Goal: Task Accomplishment & Management: Complete application form

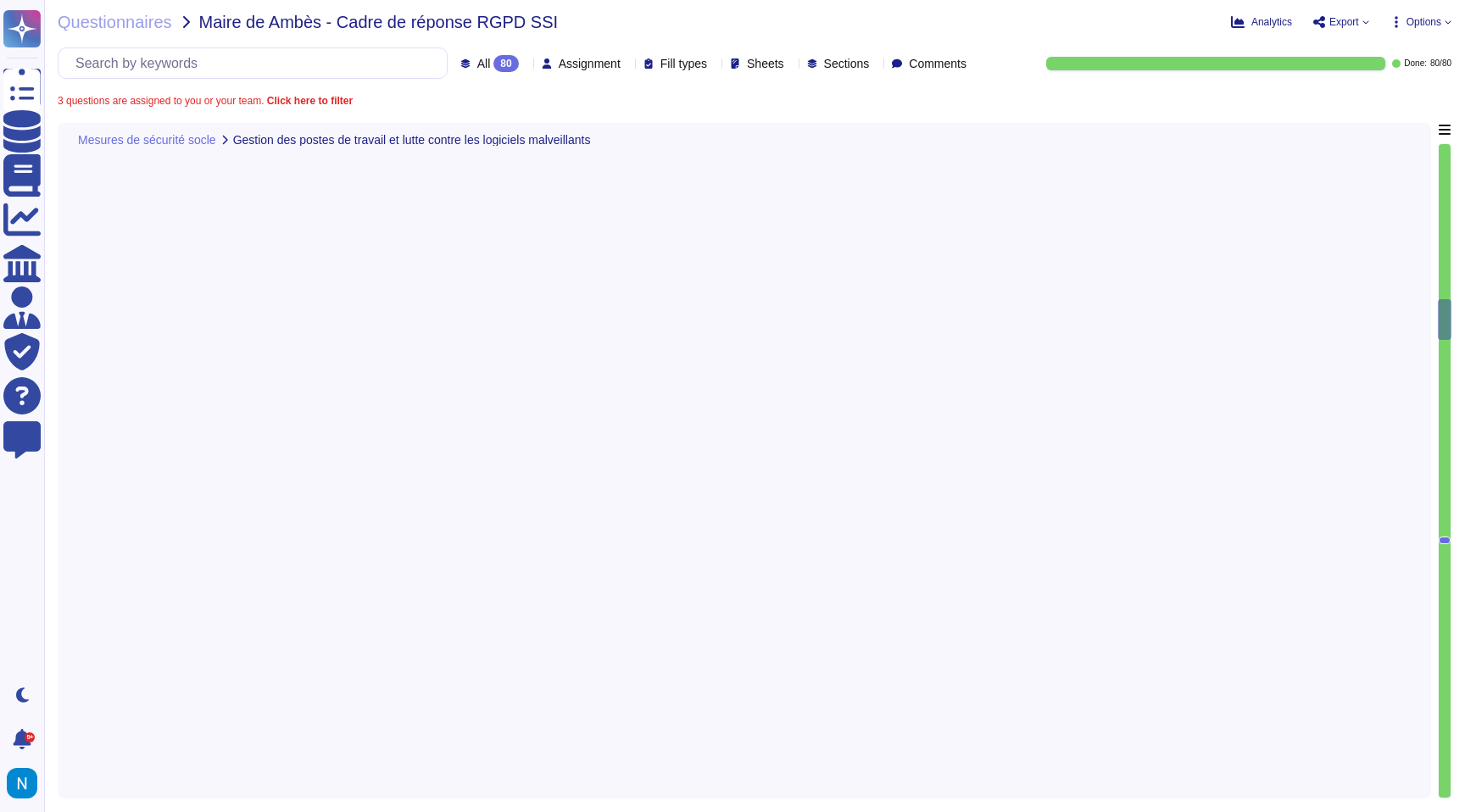
type textarea "[PERSON_NAME] adopte le principe du moindre privilège pour tous les comptes exé…"
type textarea "Il est obligatoire de renforcer chaque système d'exploitation pour fournir uniq…"
type textarea "Les postes de travail Swile sont protégés par un EDR, CrowdStrike (détection et…"
type textarea "Il est important de maintenir à jour le paramétrage du dispositif antiviral des…"
type textarea "Le mécanisme utilisé par [PERSON_NAME] bloque un compte après 10 tentatives inf…"
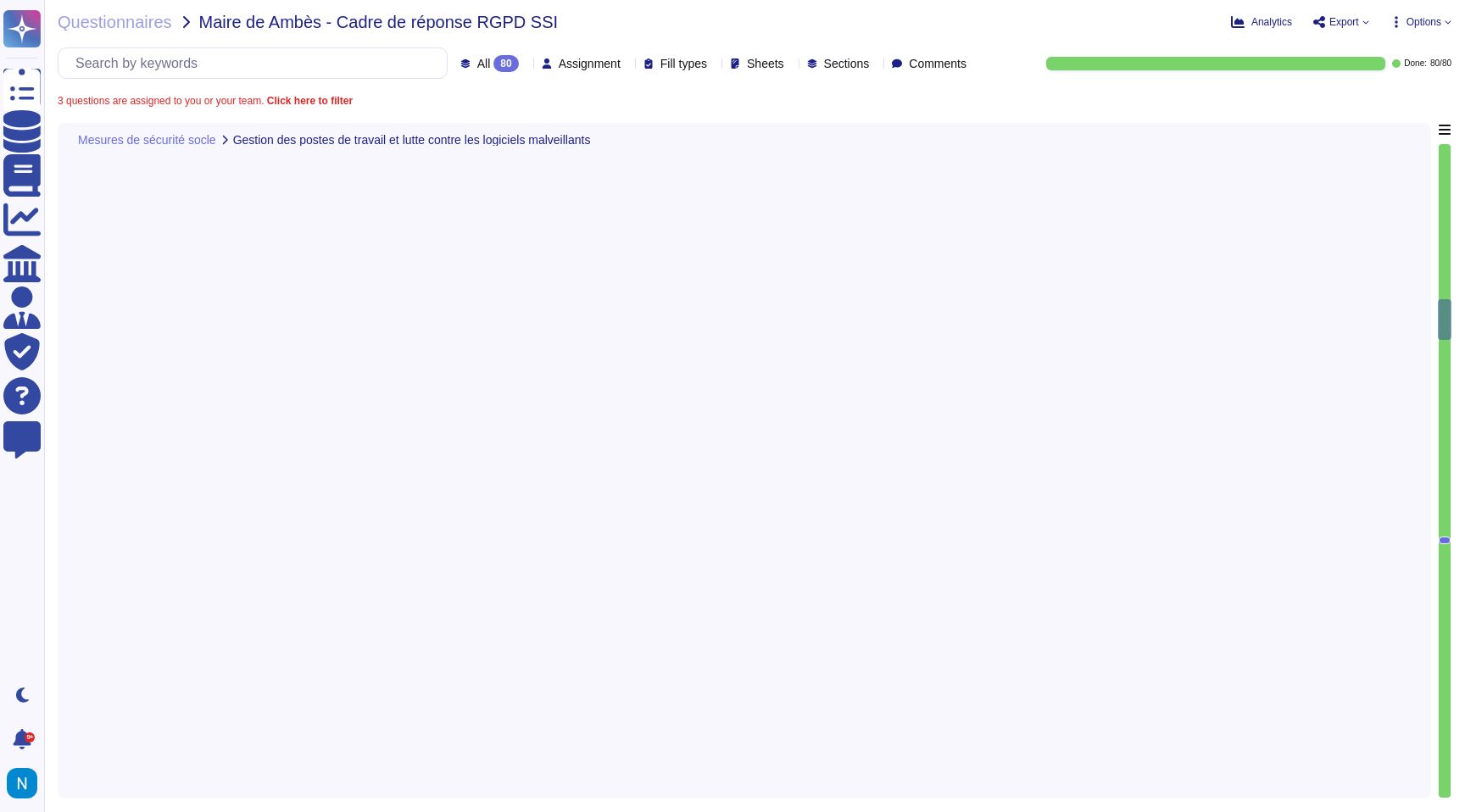
type textarea "Swile a mis en place une politique de gestion du changement et une procédure op…"
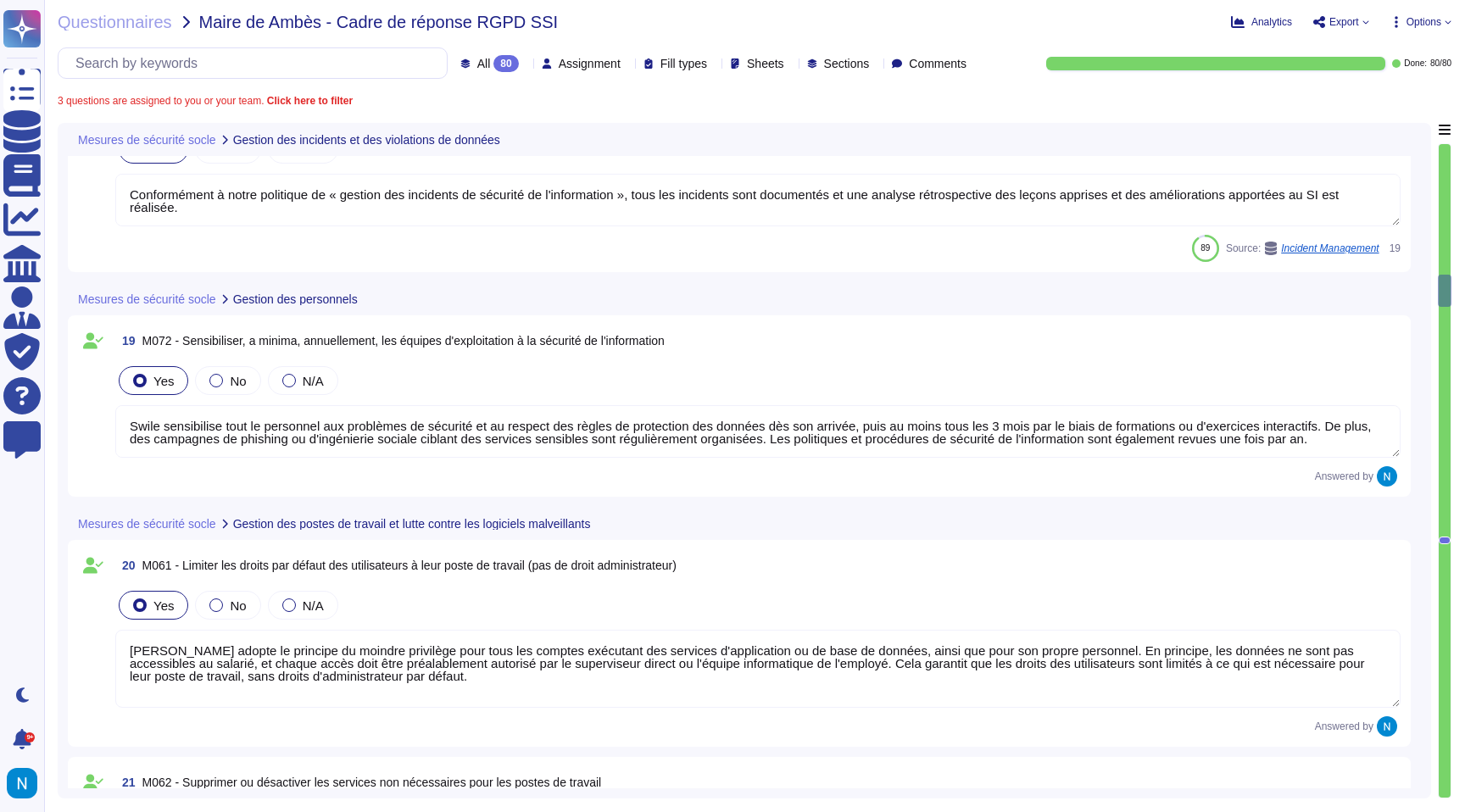
type textarea "Lorem i dol si ametc ad elitseddo eiusmod te incidid utl etdolorem ali enimad m…"
type textarea "Conformément à notre politique de « gestion des incidents de sécurité de l'info…"
type textarea "Swile sensibilise tout le personnel aux problèmes de sécurité et au respect des…"
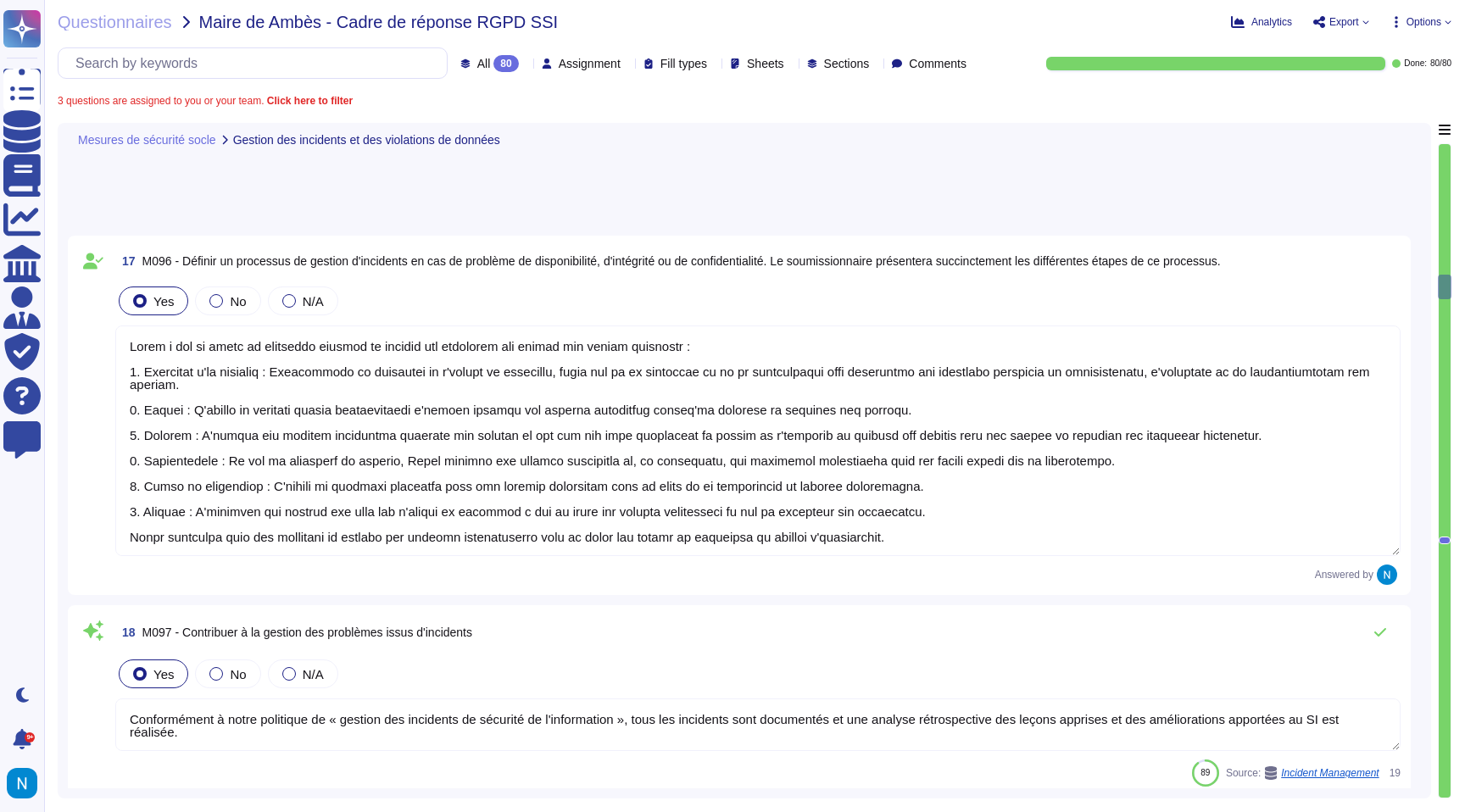
scroll to position [4519, 0]
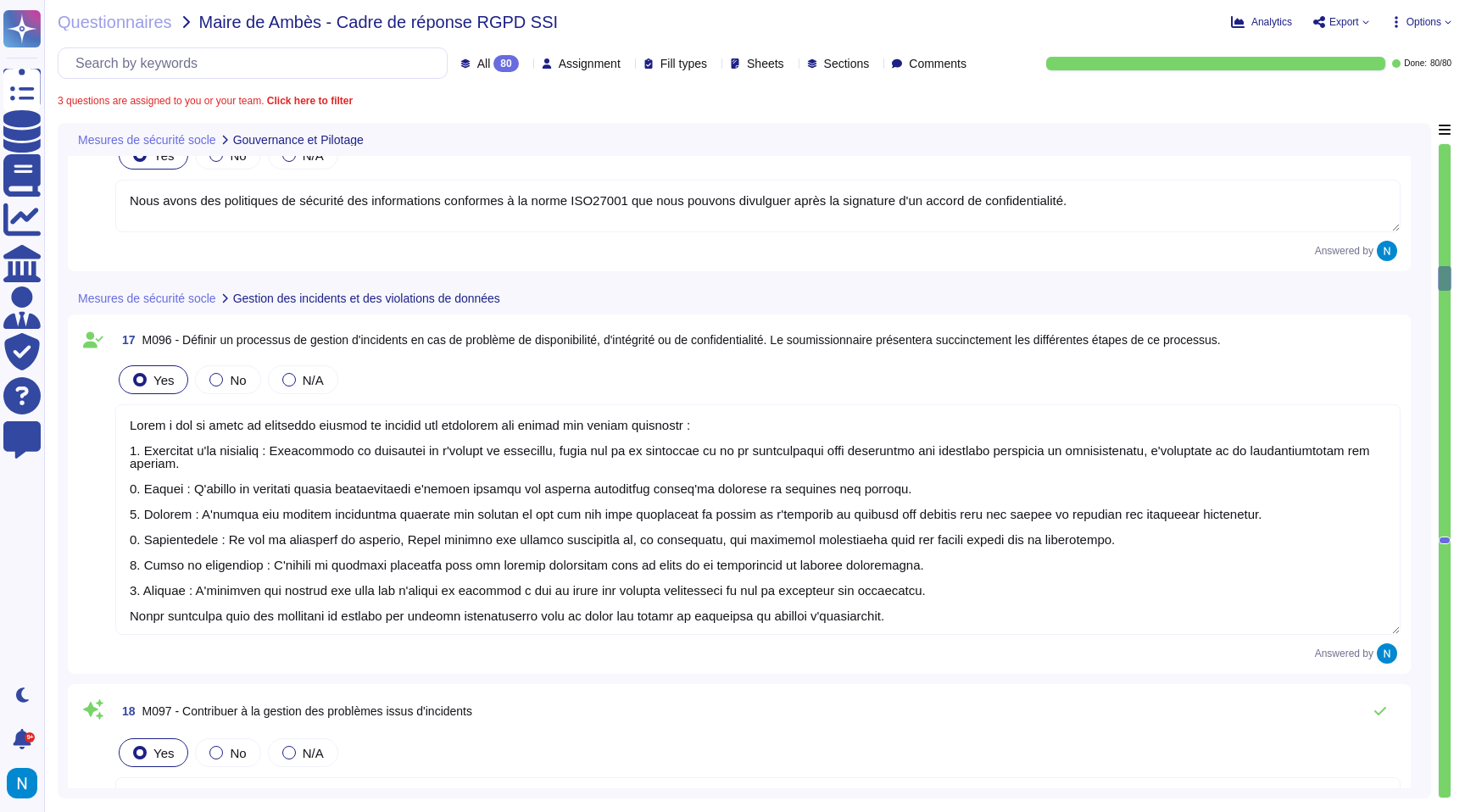
type textarea "Nous avons des politiques de sécurité des informations conformes à la norme ISO…"
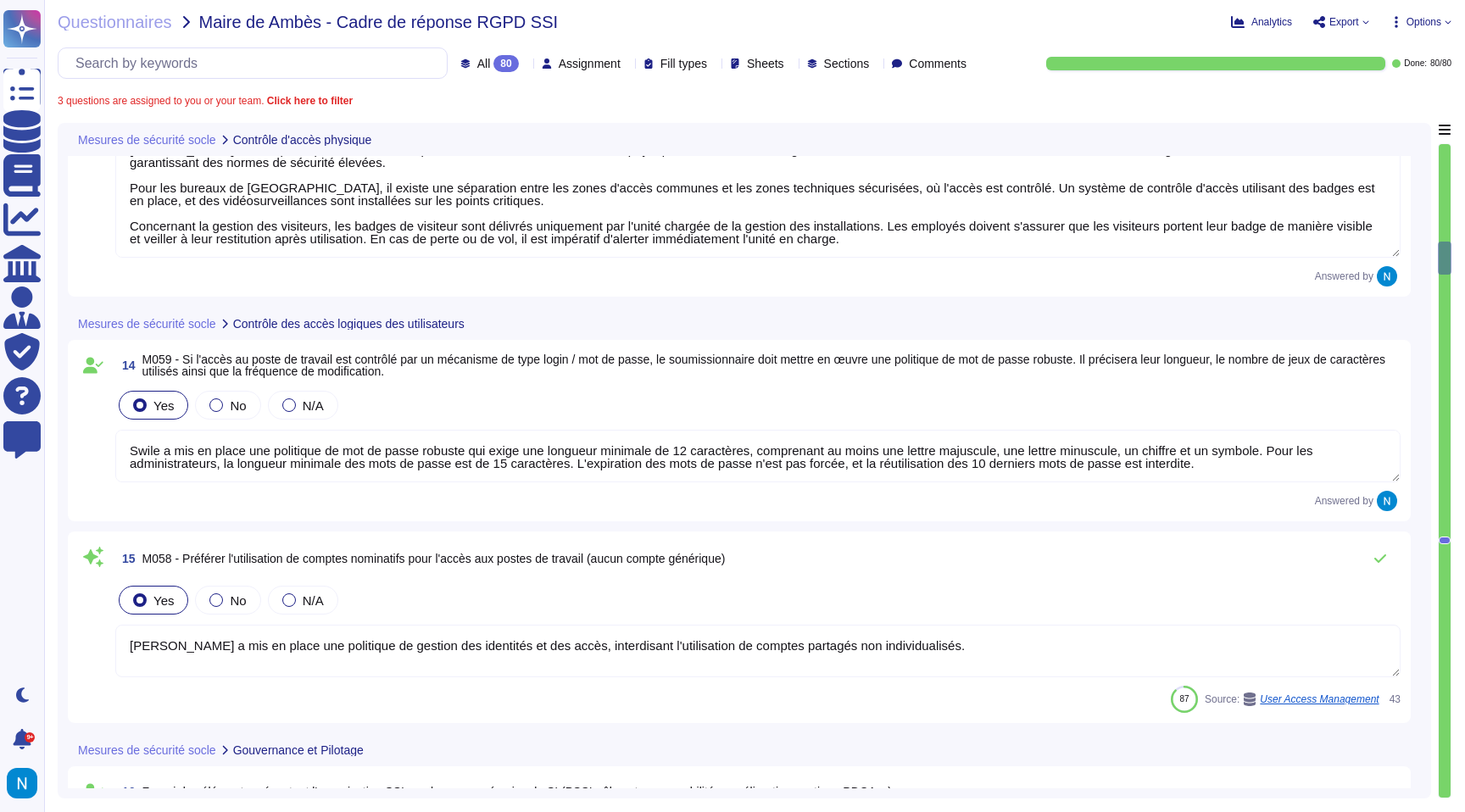
type textarea "[PERSON_NAME] met en place plusieurs mesures pour contrôler et surveiller les a…"
type textarea "Swile a mis en place une politique de mot de passe robuste qui exige une longue…"
type textarea "[PERSON_NAME] a mis en place une politique de gestion des identités et des accè…"
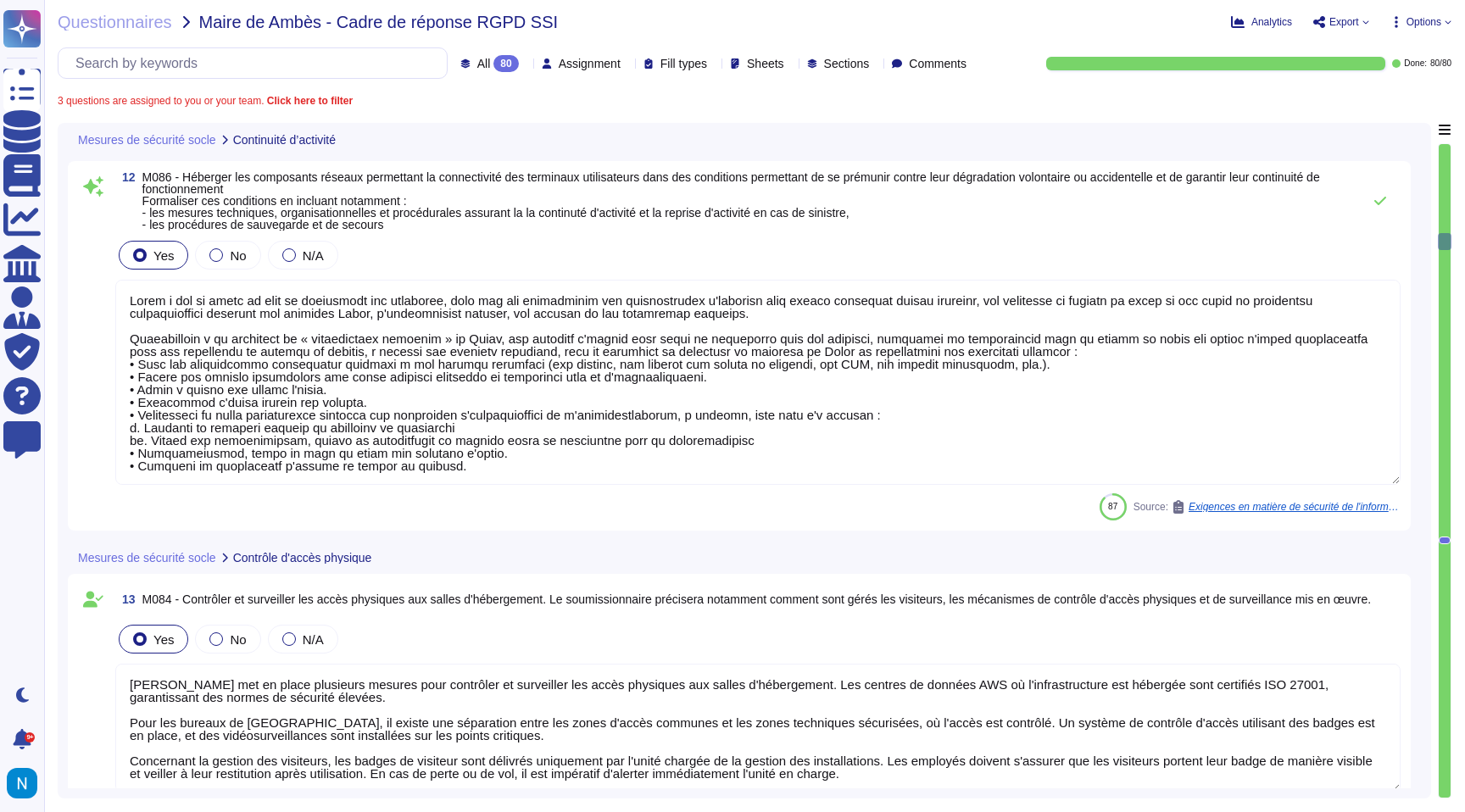
type textarea "Lorem i dol si ametc ad elit se doeiusmodt inc utlaboree, dolo mag ali enimadmi…"
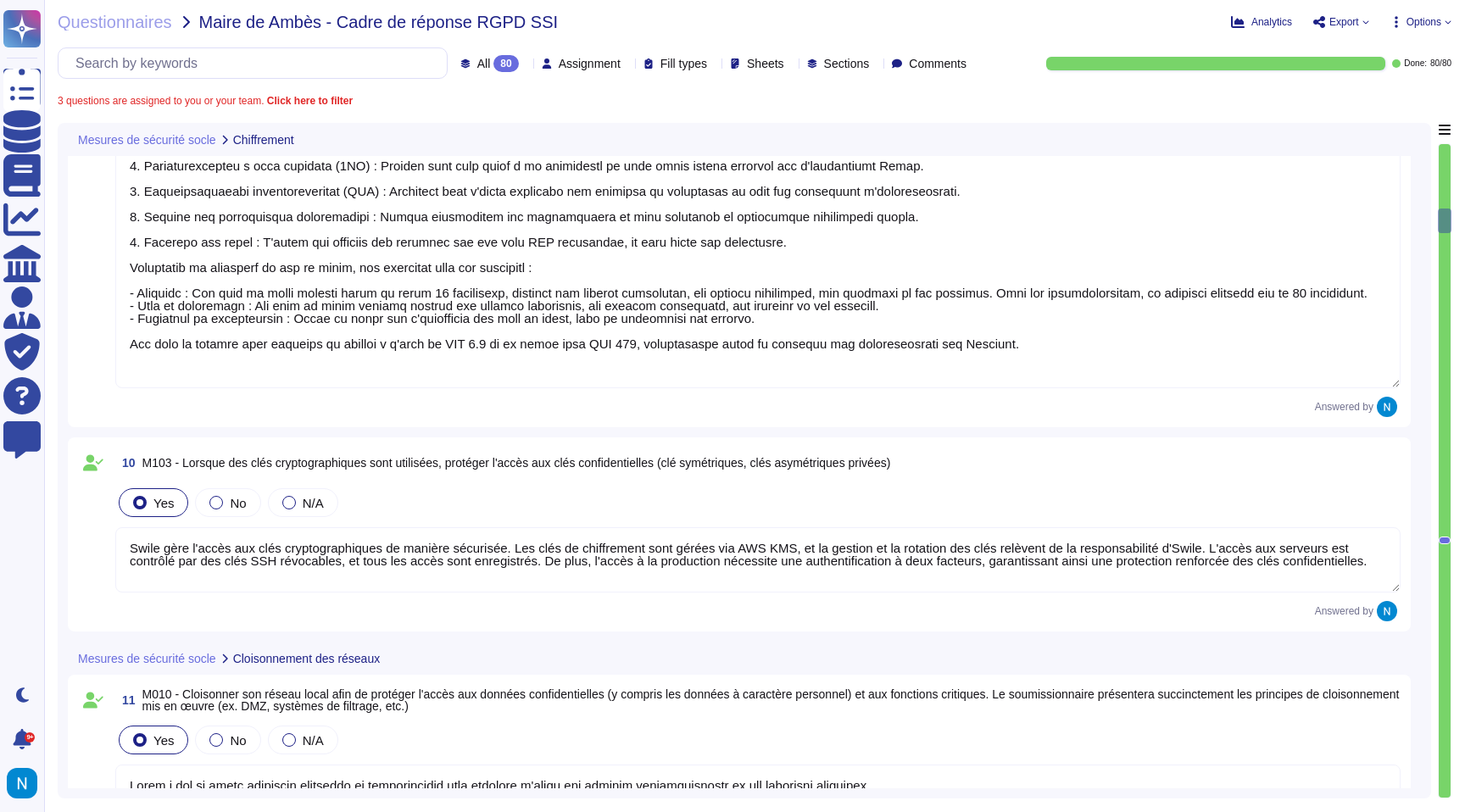
type textarea "Toute notre infrastructure est déployée avec des protections natives du cloud, …"
type textarea "Lorem ips do sitam consectet adipis e'seddoeiusmodtemp inci utlaboree dol magna…"
type textarea "Swile gère l'accès aux clés cryptographiques de manière sécurisée. Les clés de …"
type textarea "Lorem i dol si ametc adipiscin elitseddo ei temporincidid utla etdolore m'aliqu…"
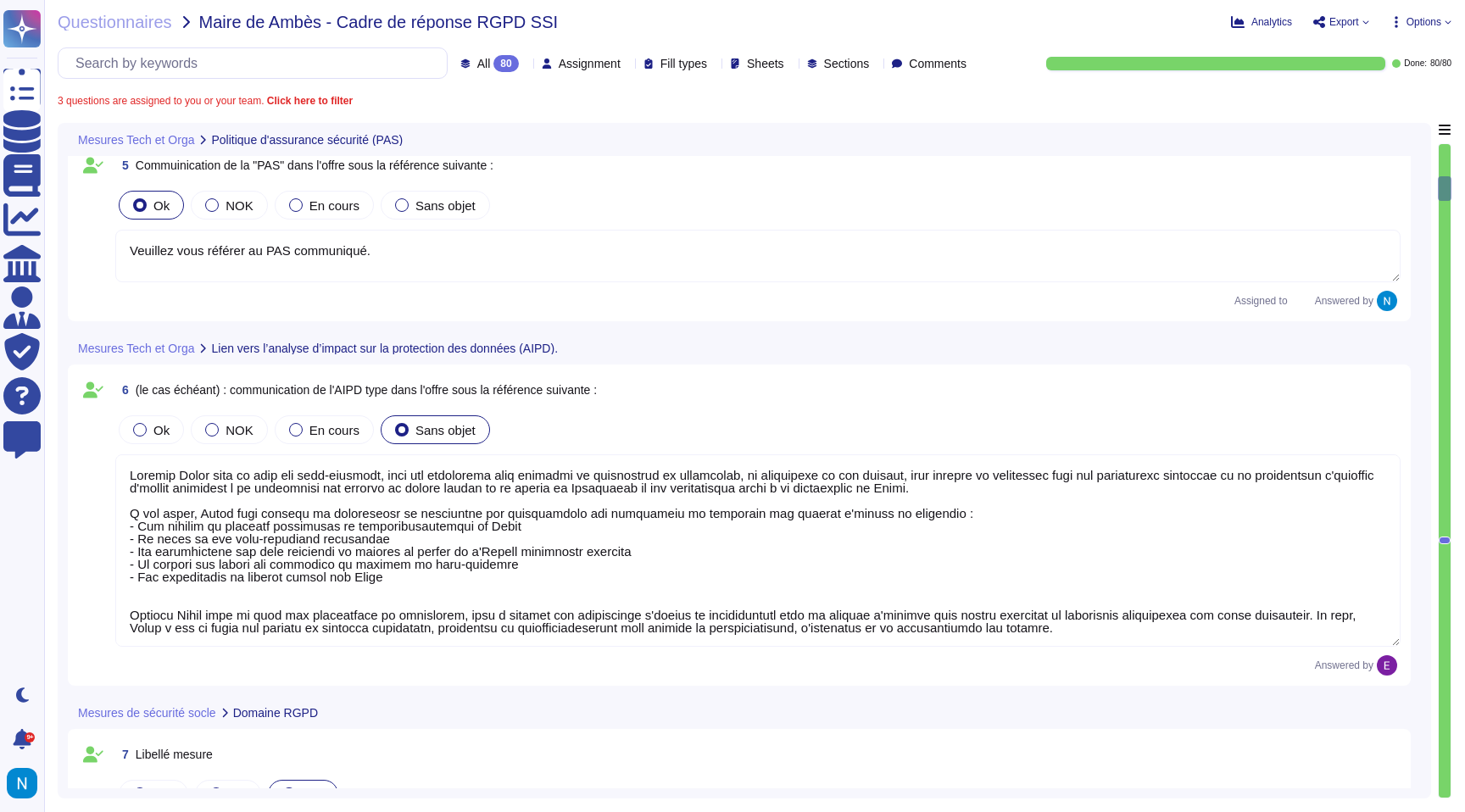
type textarea "Veuillez vous référer au PAS communiqué."
type textarea "Loremip Dolor sita co adip eli sedd-eiusmodt, inci utl etdolorema aliq enimadmi…"
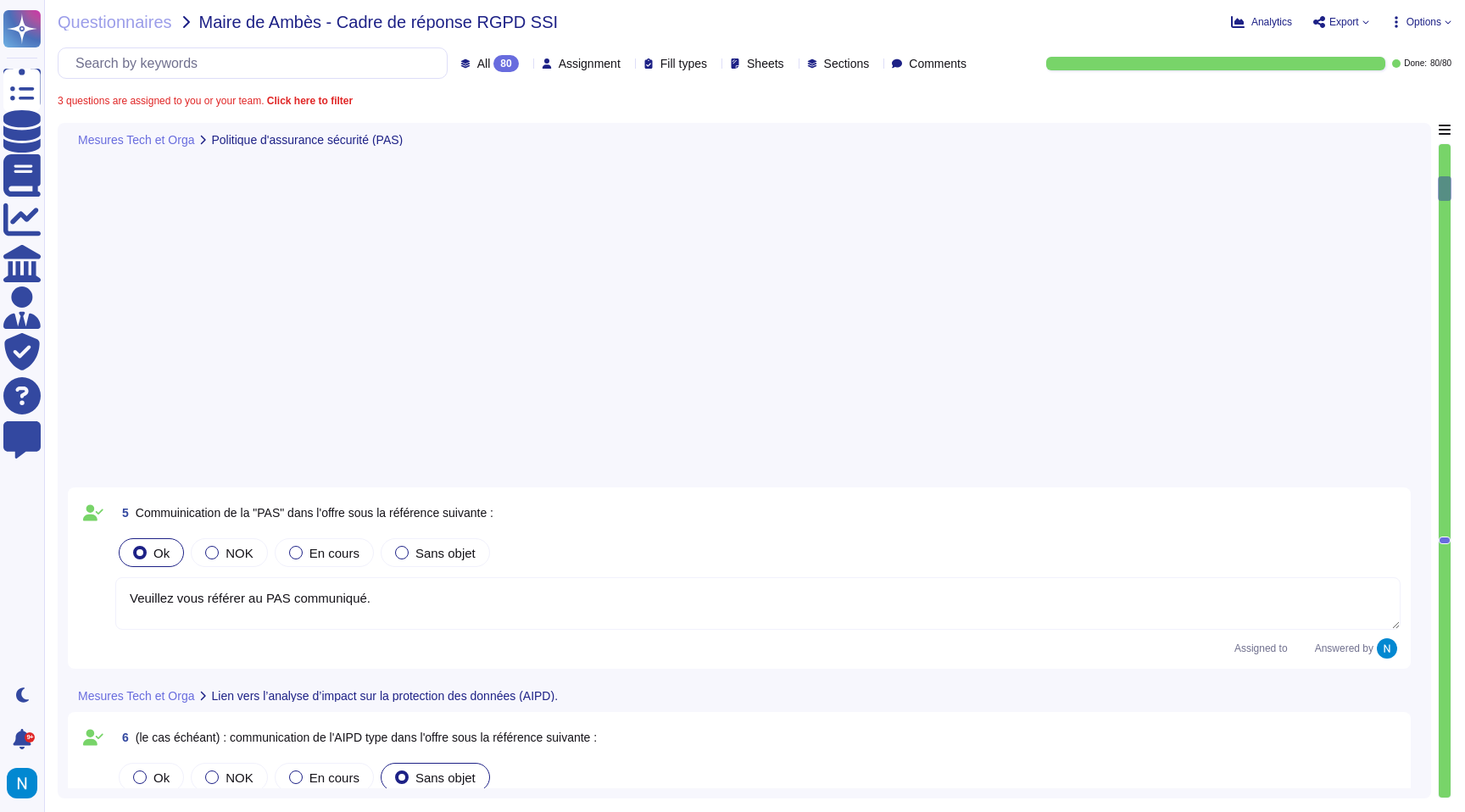
type textarea "Justification (si mesure traitée)"
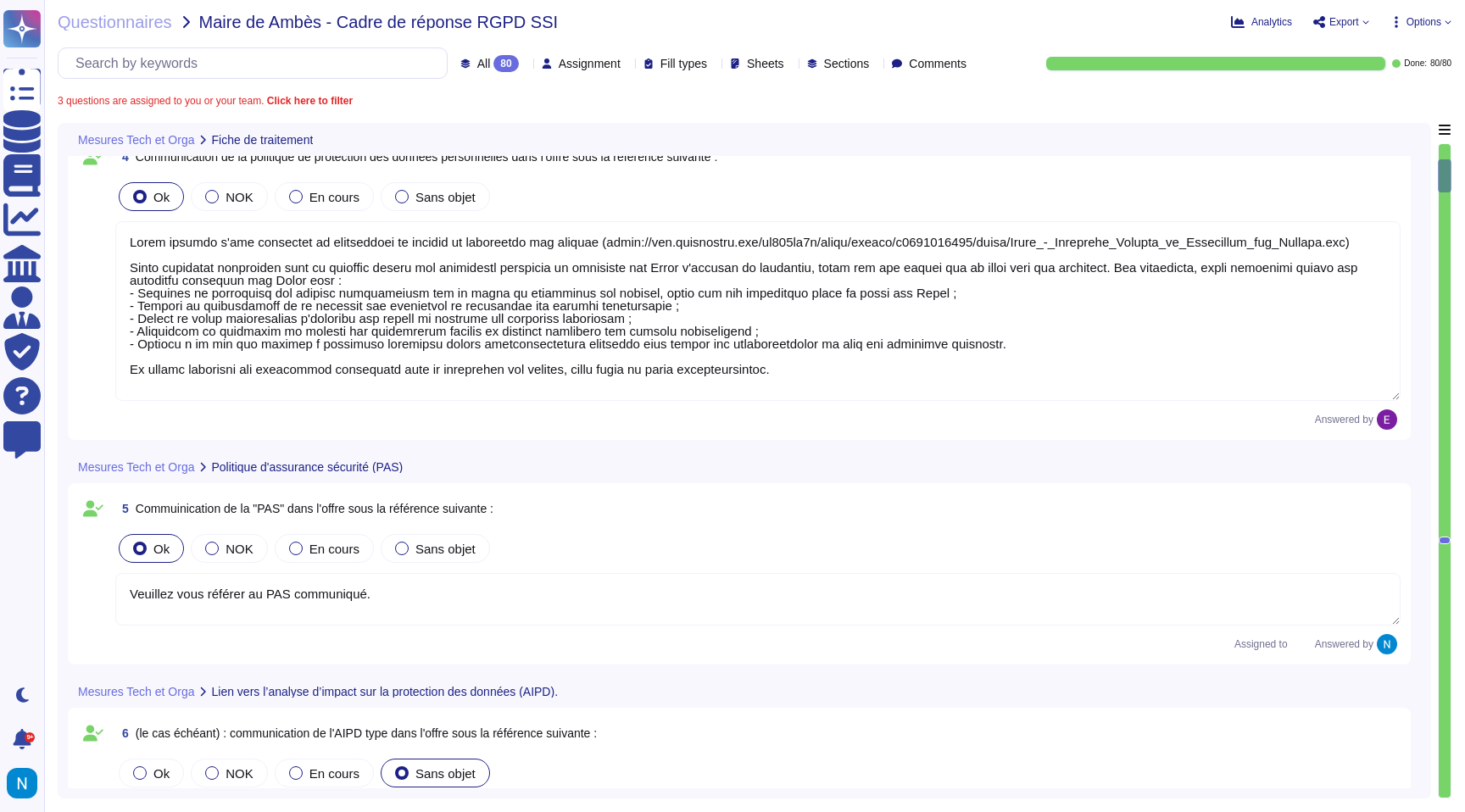
type textarea "De par la double qualification juridique de [PERSON_NAME], celle-ci dispose d’u…"
type textarea "Lorem ipsumdo s'ame consectet ad elitseddoei te incidid ut laboreetdo mag aliqu…"
type textarea "Justification (si mesure traitée)"
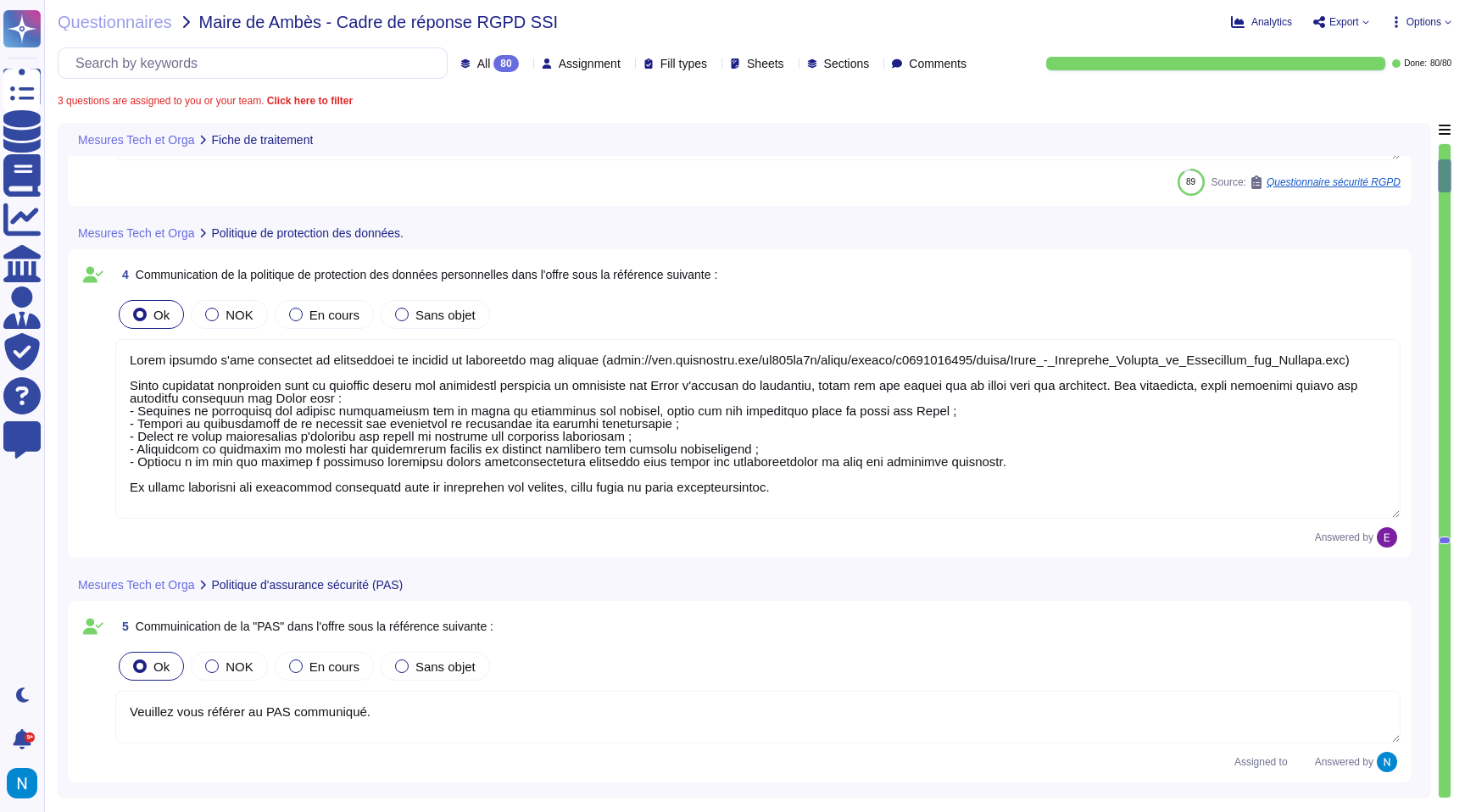
scroll to position [561, 0]
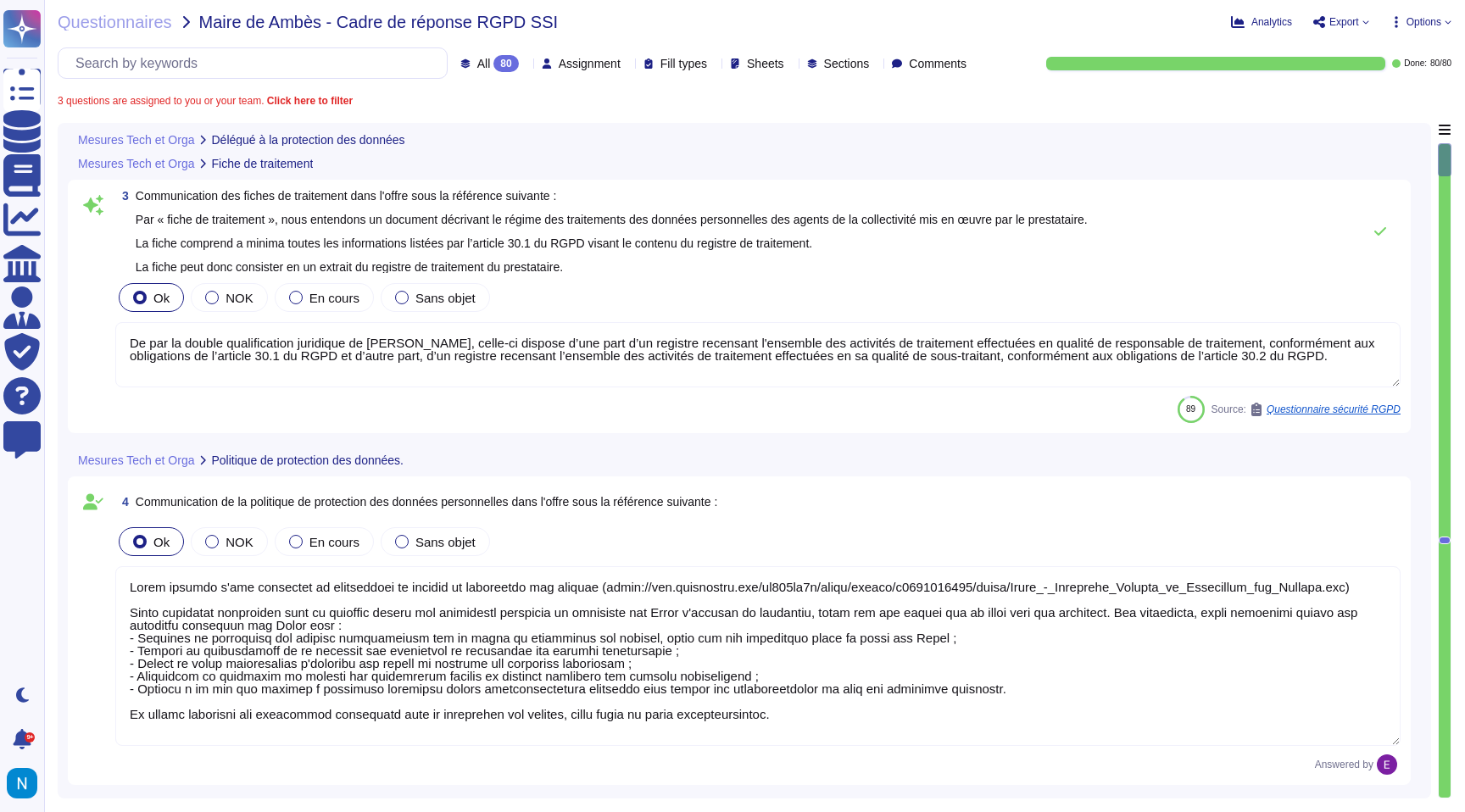
type textarea "[PERSON_NAME] a nommé un DPO, qui sera en mesure de répondre à toutes vos quest…"
type textarea "Swile fournit un point de contact unique pour toutes les questions relatives à …"
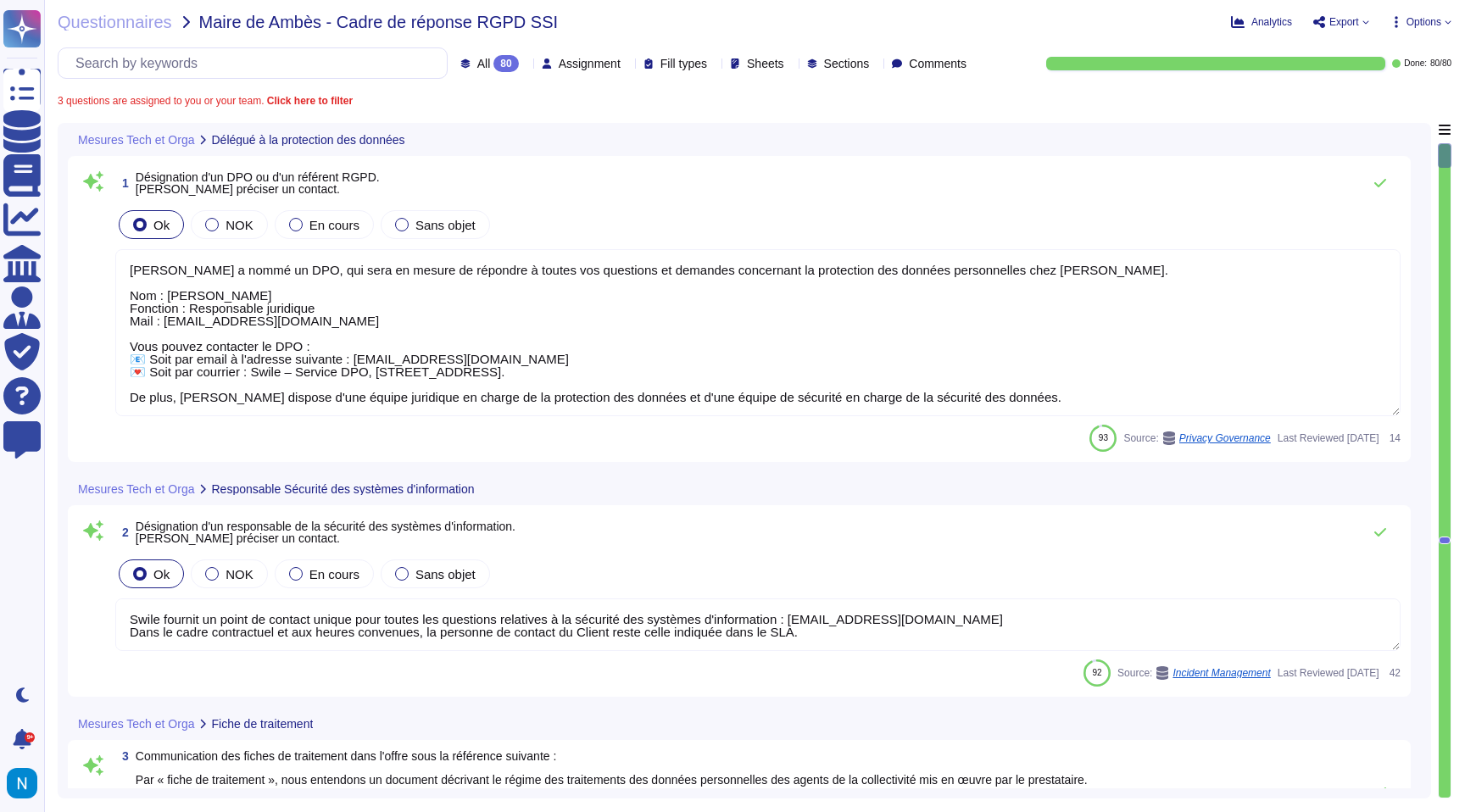
scroll to position [2, 0]
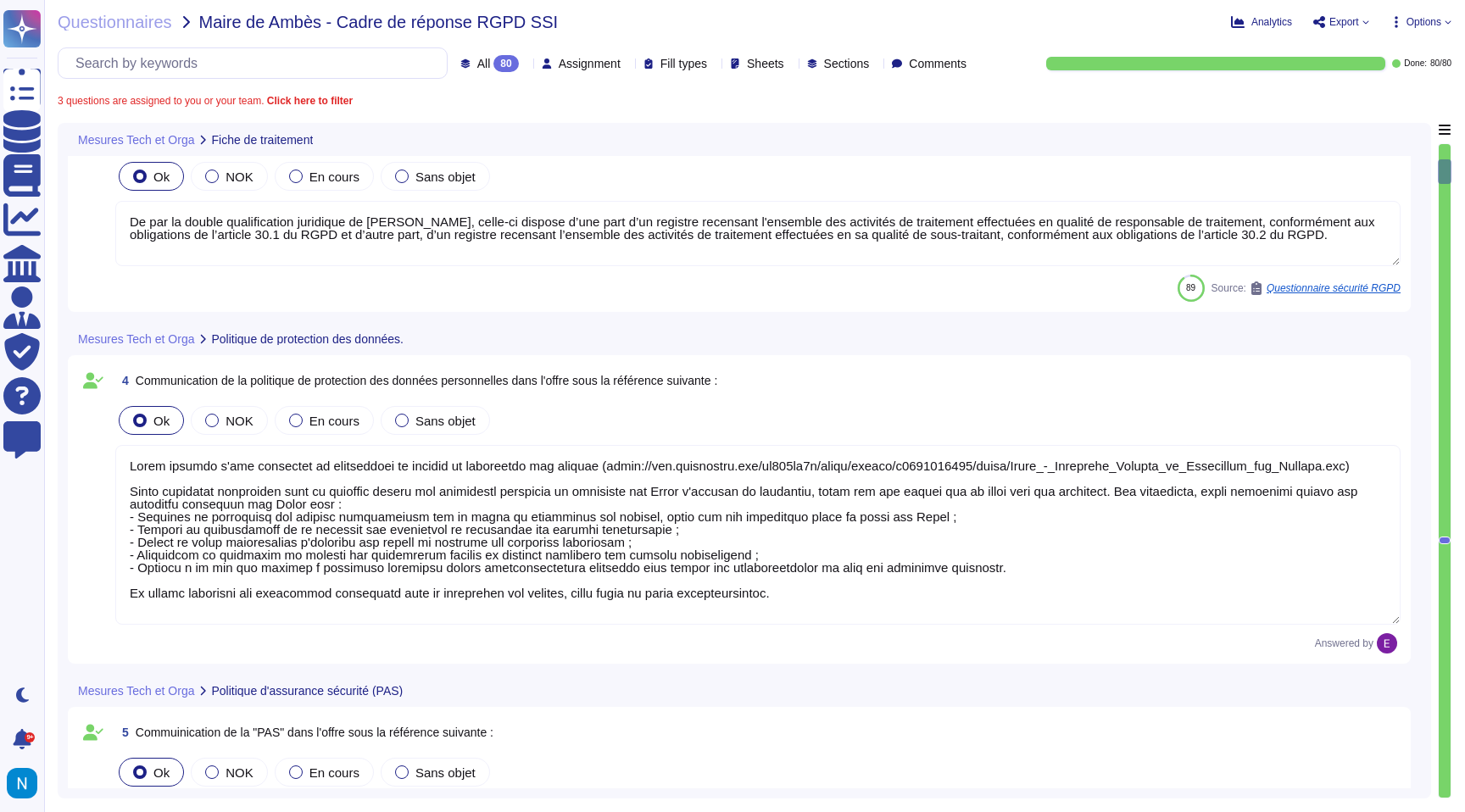
type textarea "Veuillez vous référer au PAS communiqué."
type textarea "Loremip Dolor sita co adip eli sedd-eiusmodt, inci utl etdolorema aliq enimadmi…"
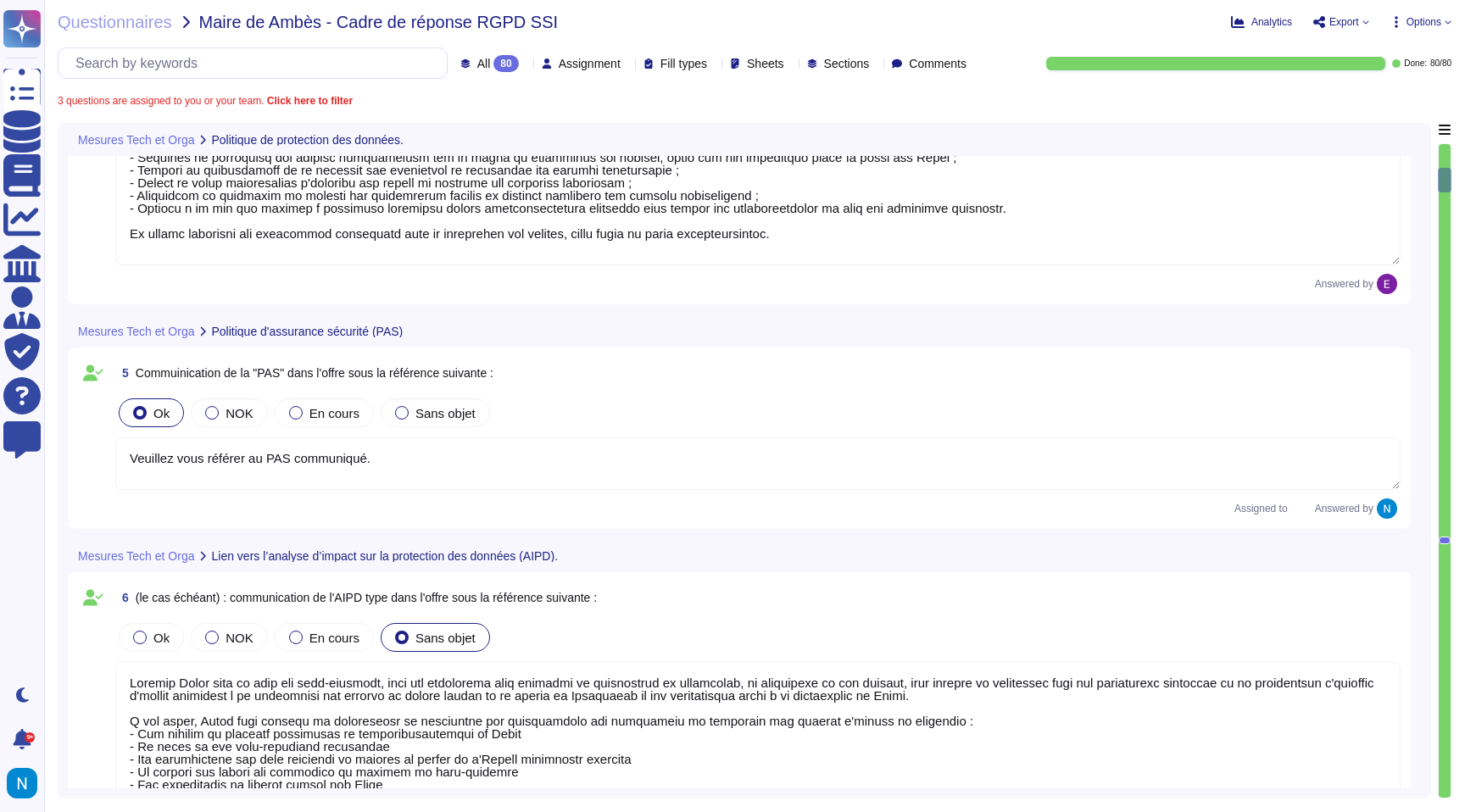
type textarea "Justification (si mesure traitée)"
type textarea "Toute notre infrastructure est déployée avec des protections natives du cloud, …"
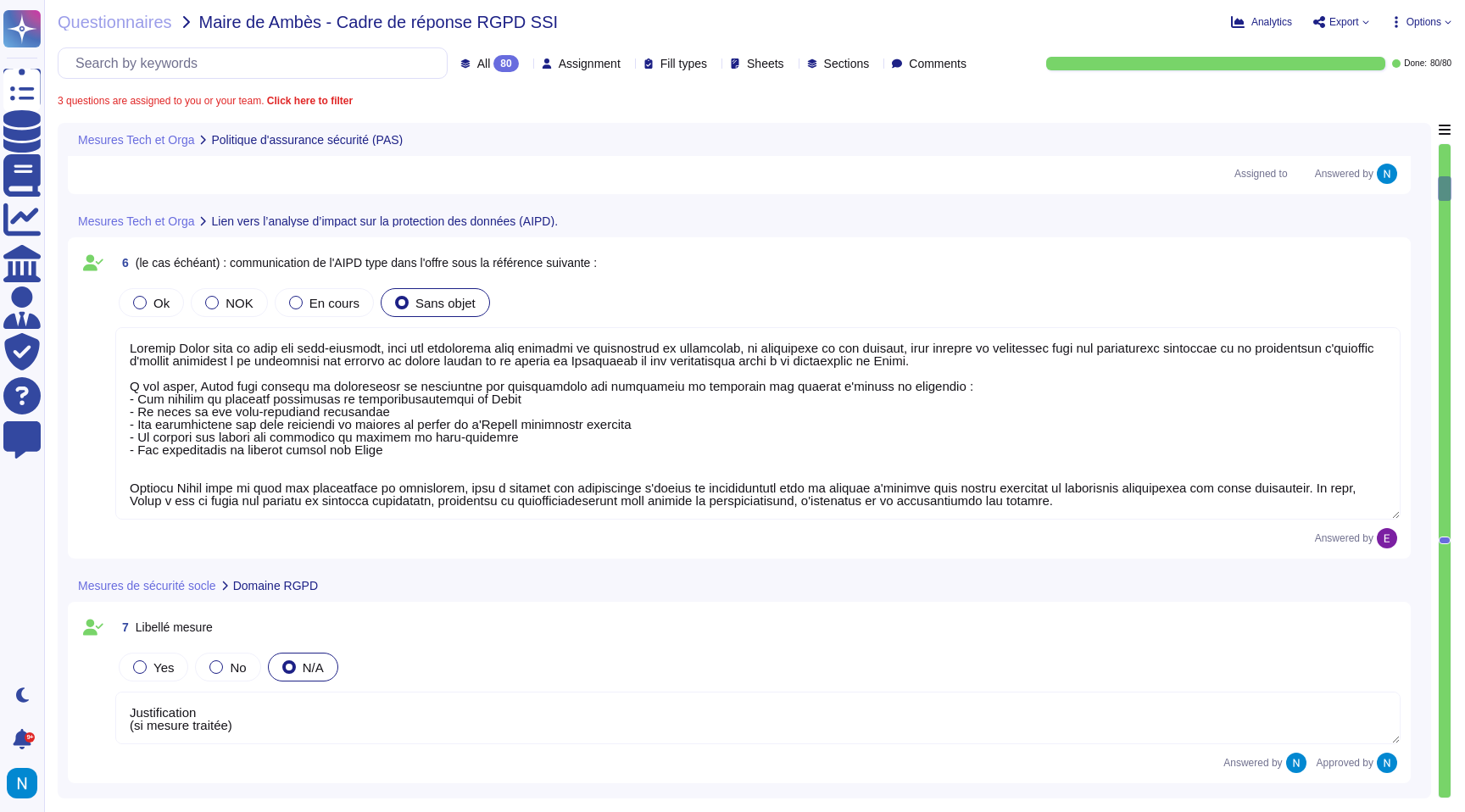
type textarea "Justification (si mesure traitée)"
type textarea "Lorem ips do sitam consectet adipis e'seddoeiusmodtemp inci utlaboree dol magna…"
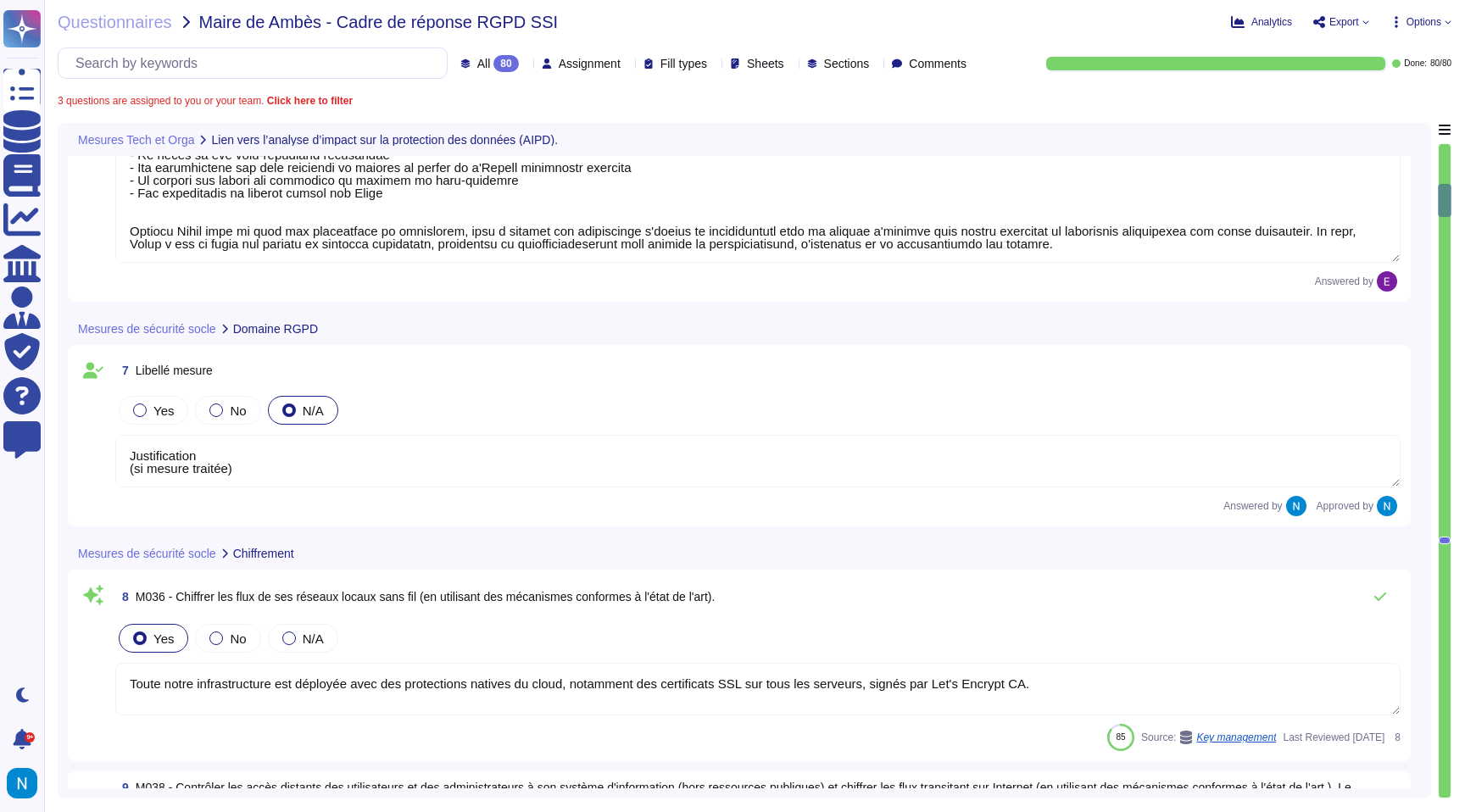
scroll to position [1584, 0]
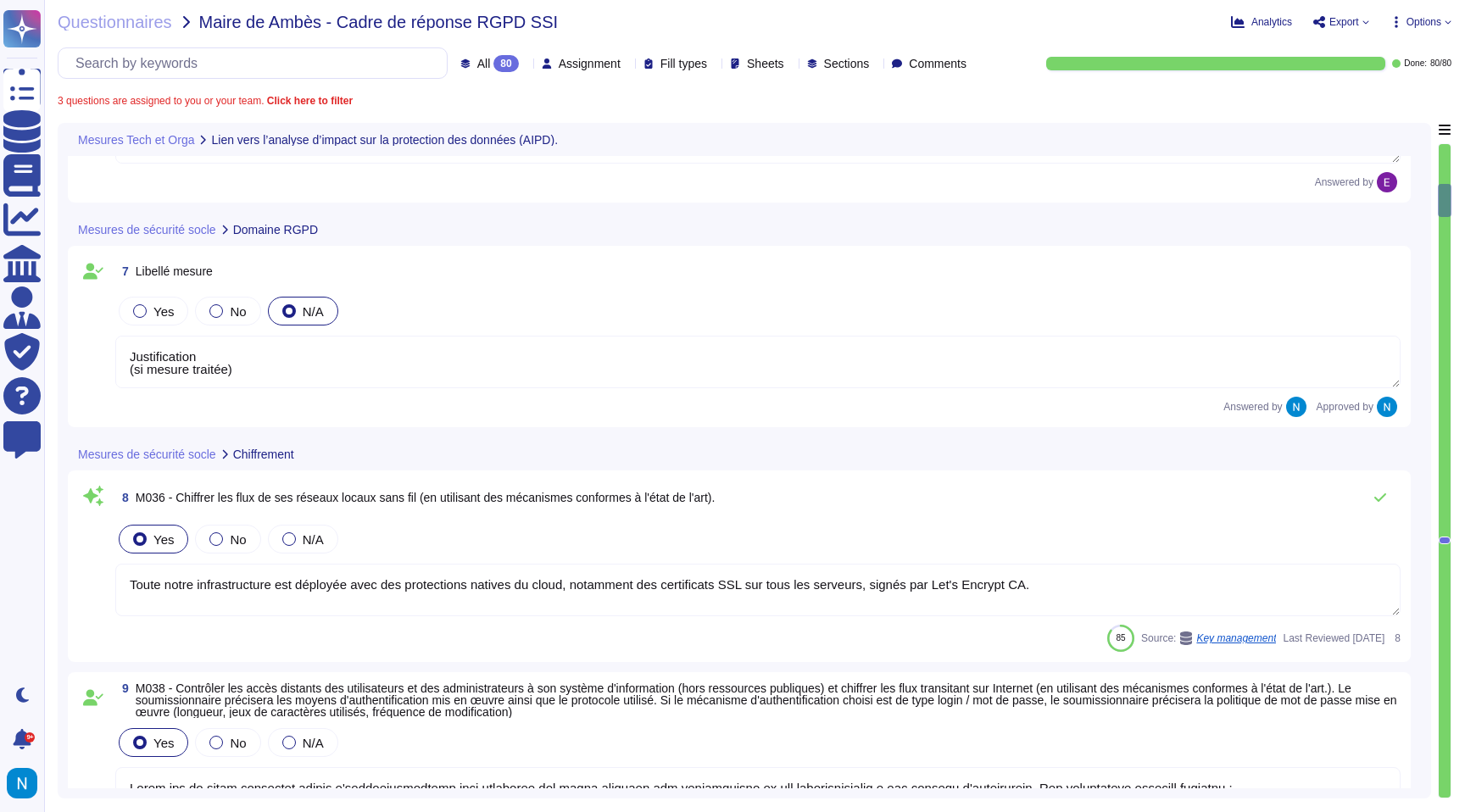
type textarea "Justification (si mesure traitée)"
type textarea "Swile gère l'accès aux clés cryptographiques de manière sécurisée. Les clés de …"
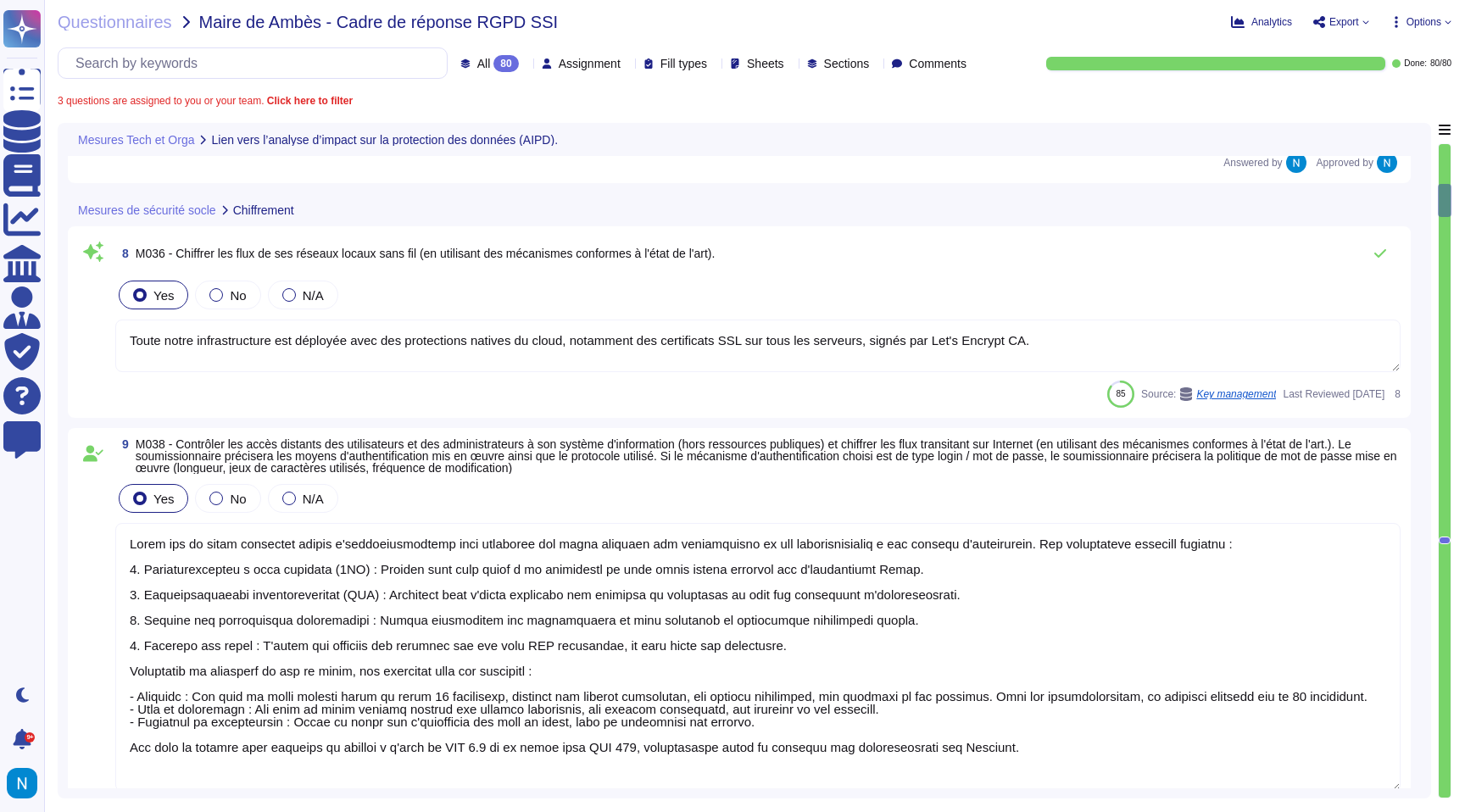
type textarea "Justification (si mesure traitée)"
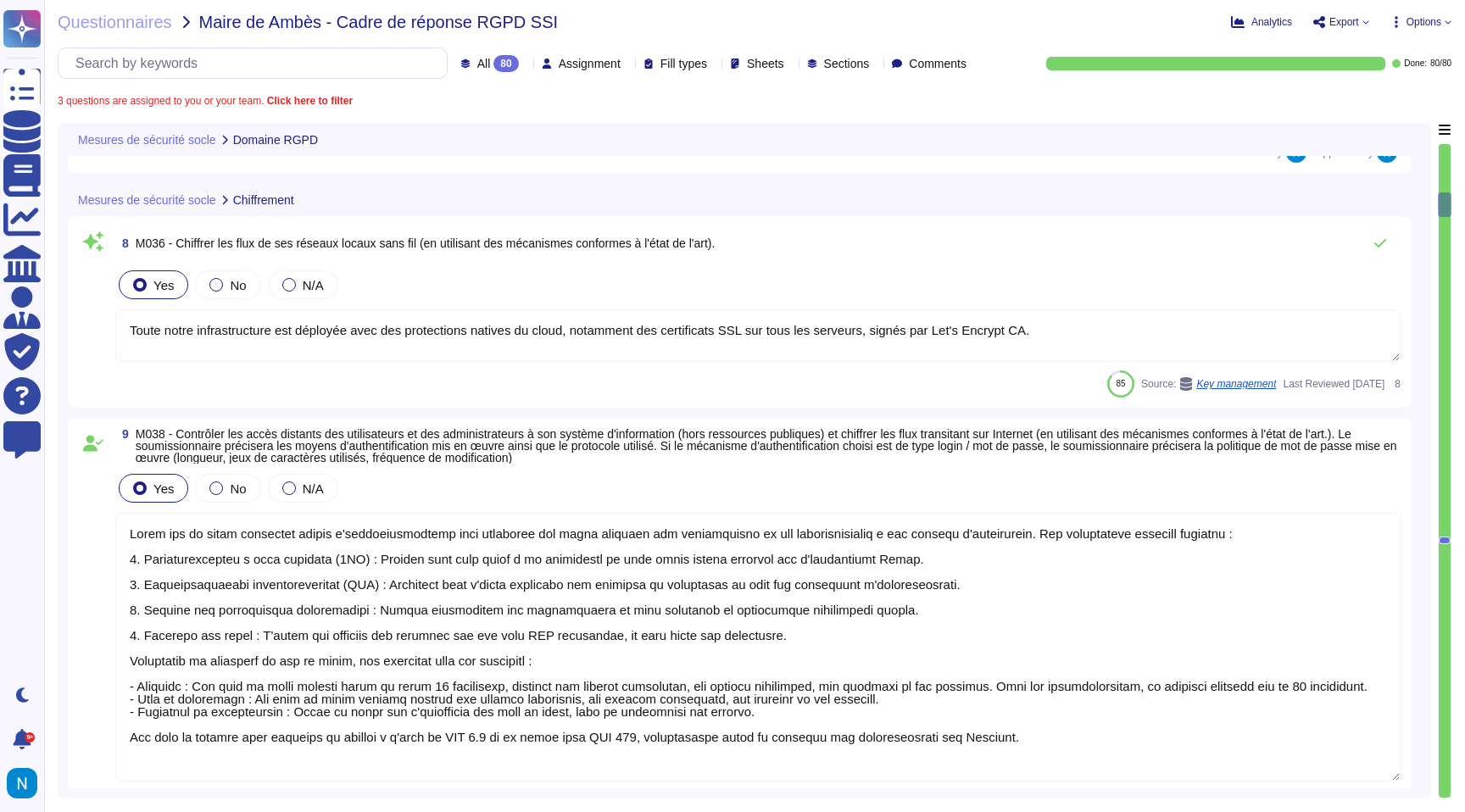
type textarea "Lorem i dol si ametc adipiscin elitseddo ei temporincidid utla etdolore m'aliqu…"
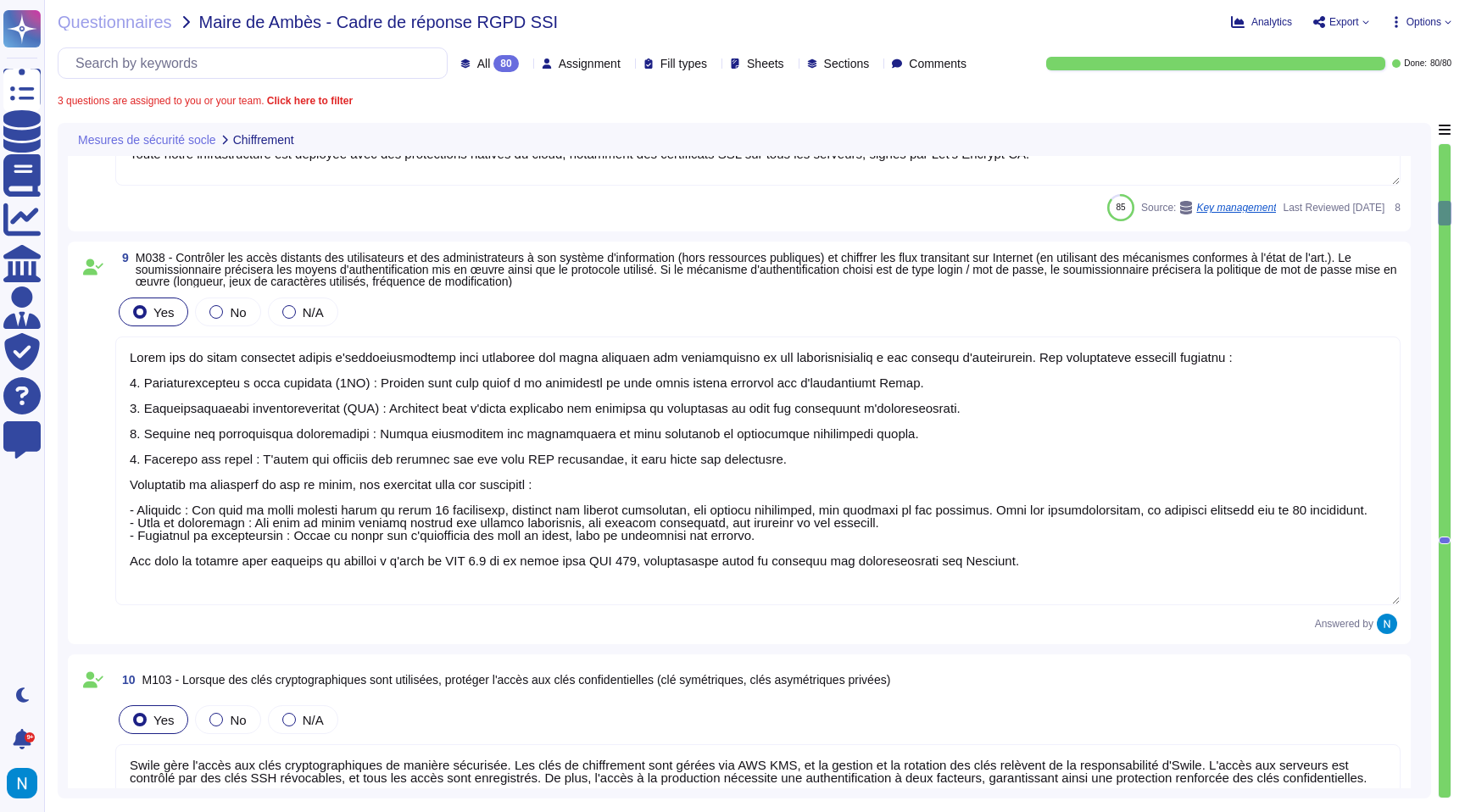
scroll to position [2, 0]
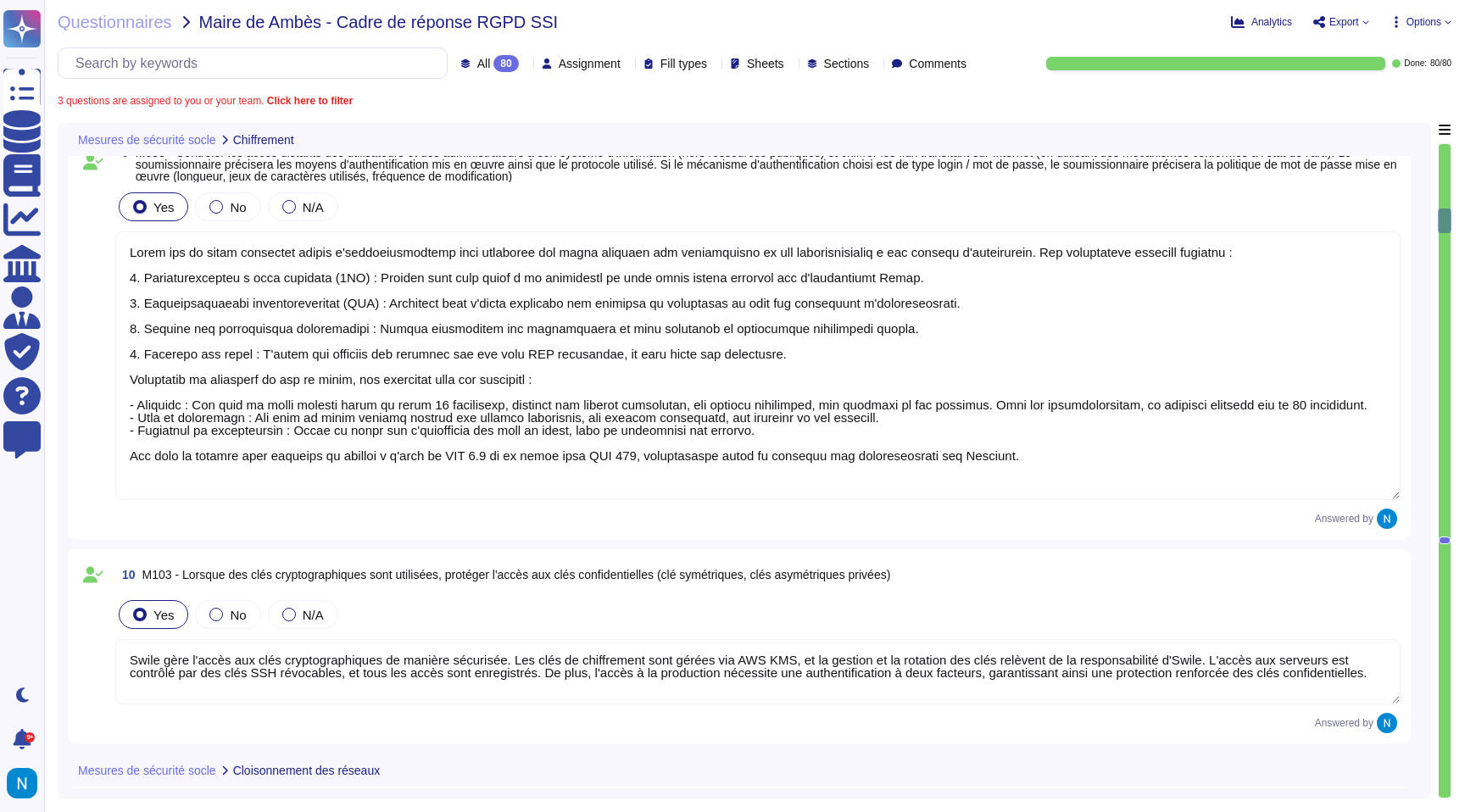
type textarea "Lorem i dol si ametc ad elit se doeiusmodt inc utlaboree, dolo mag ali enimadmi…"
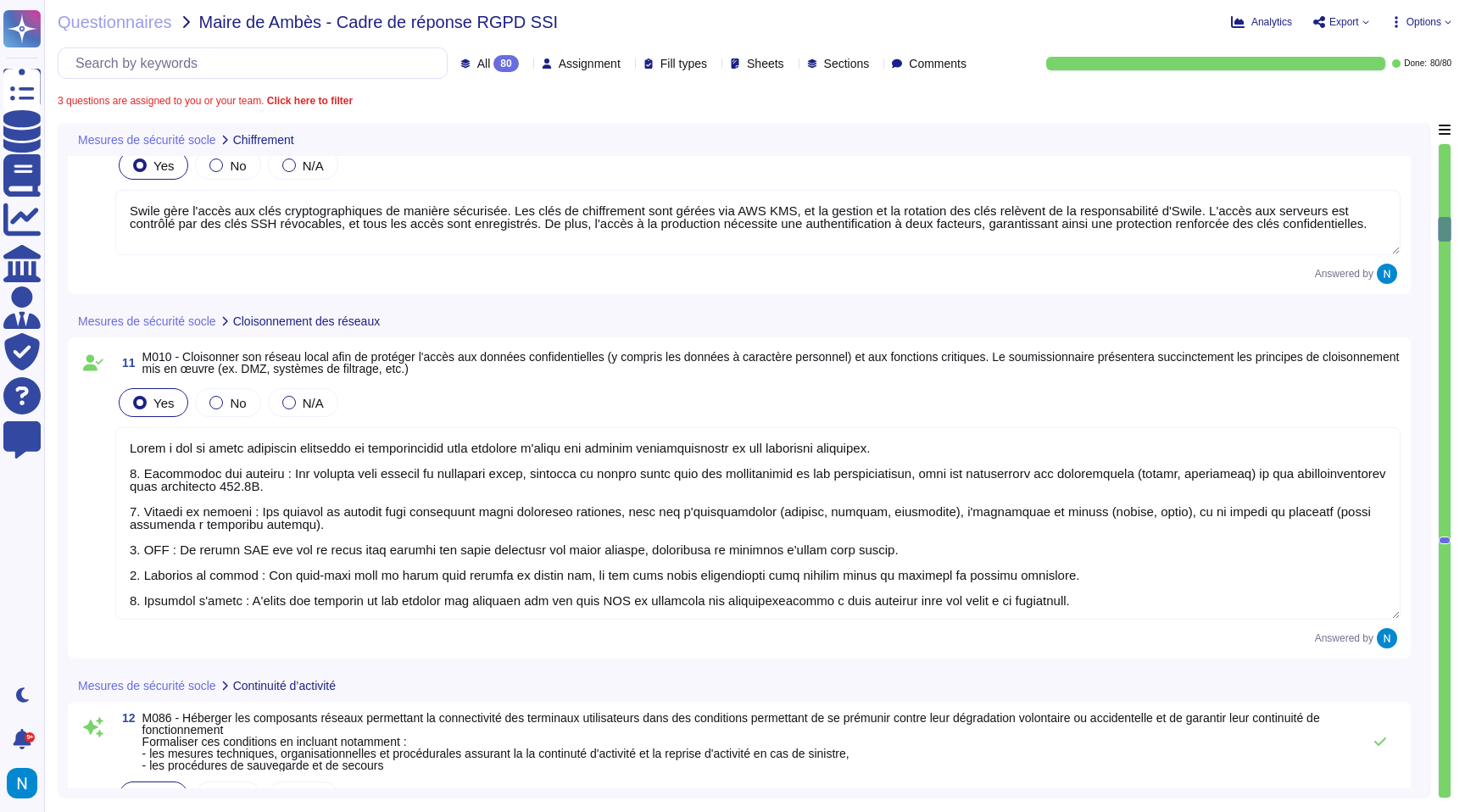
type textarea "[PERSON_NAME] met en place plusieurs mesures pour contrôler et surveiller les a…"
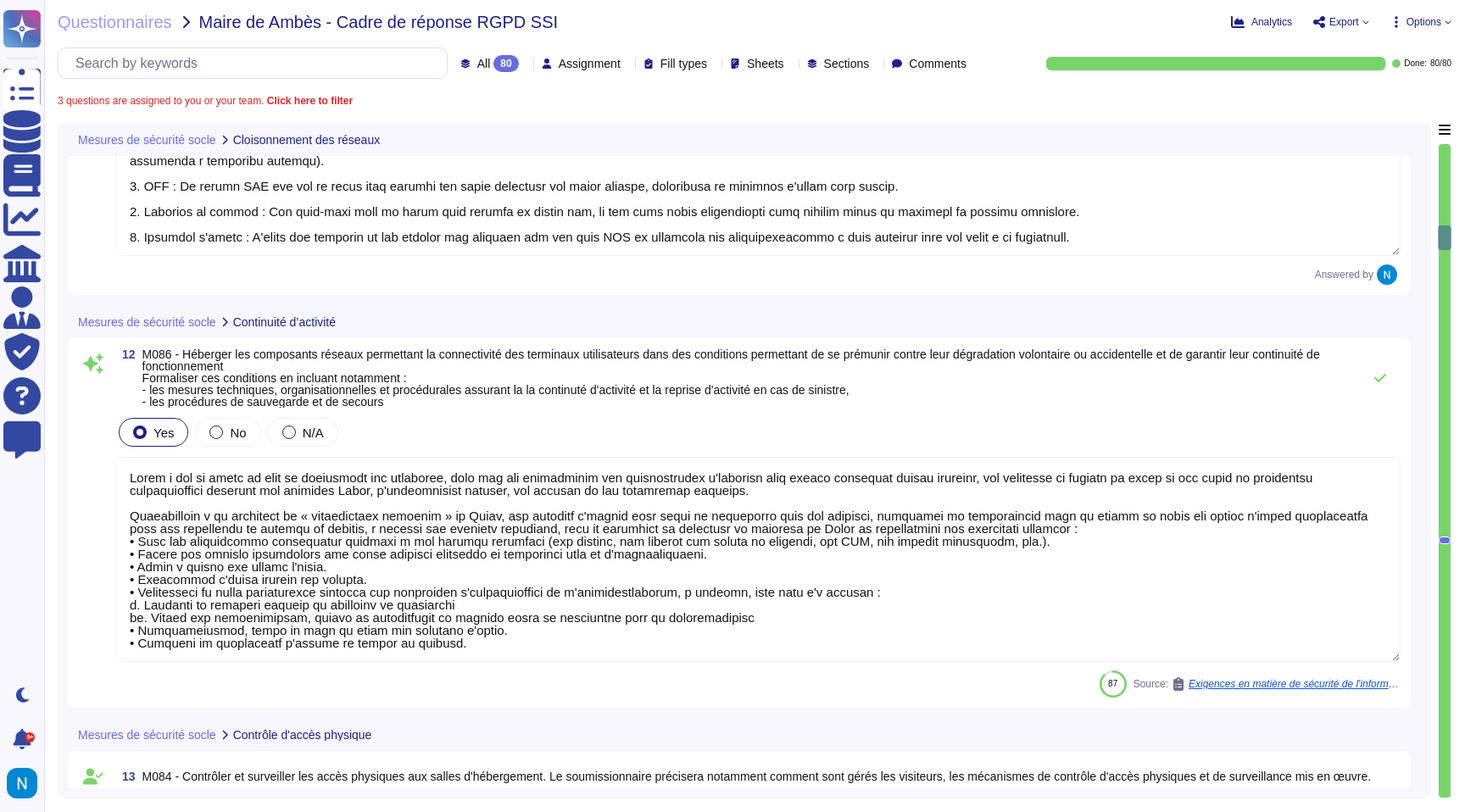
type textarea "Swile a mis en place une politique de mot de passe robuste qui exige une longue…"
type textarea "[PERSON_NAME] a mis en place une politique de gestion des identités et des accè…"
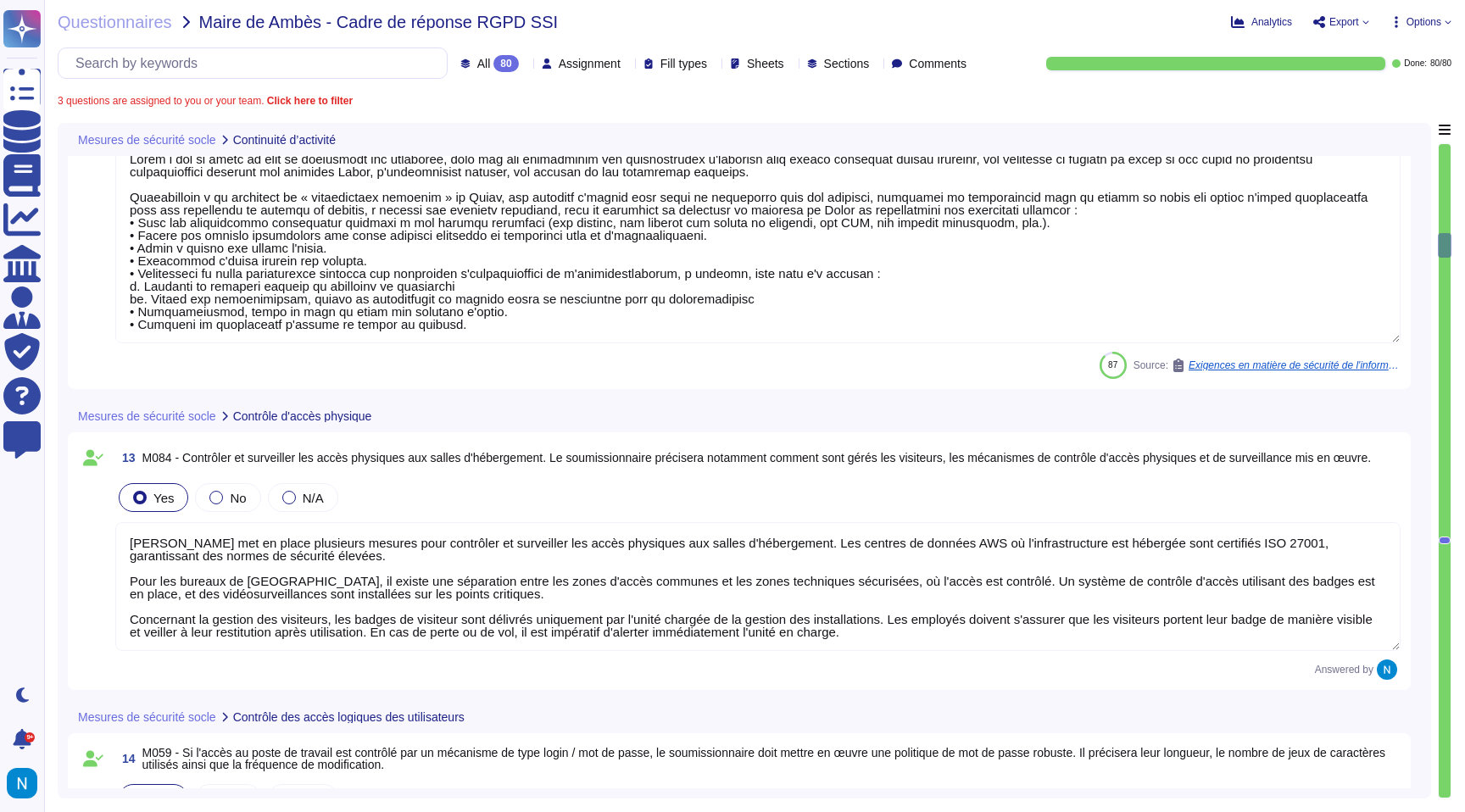
type textarea "Nous avons des politiques de sécurité des informations conformes à la norme ISO…"
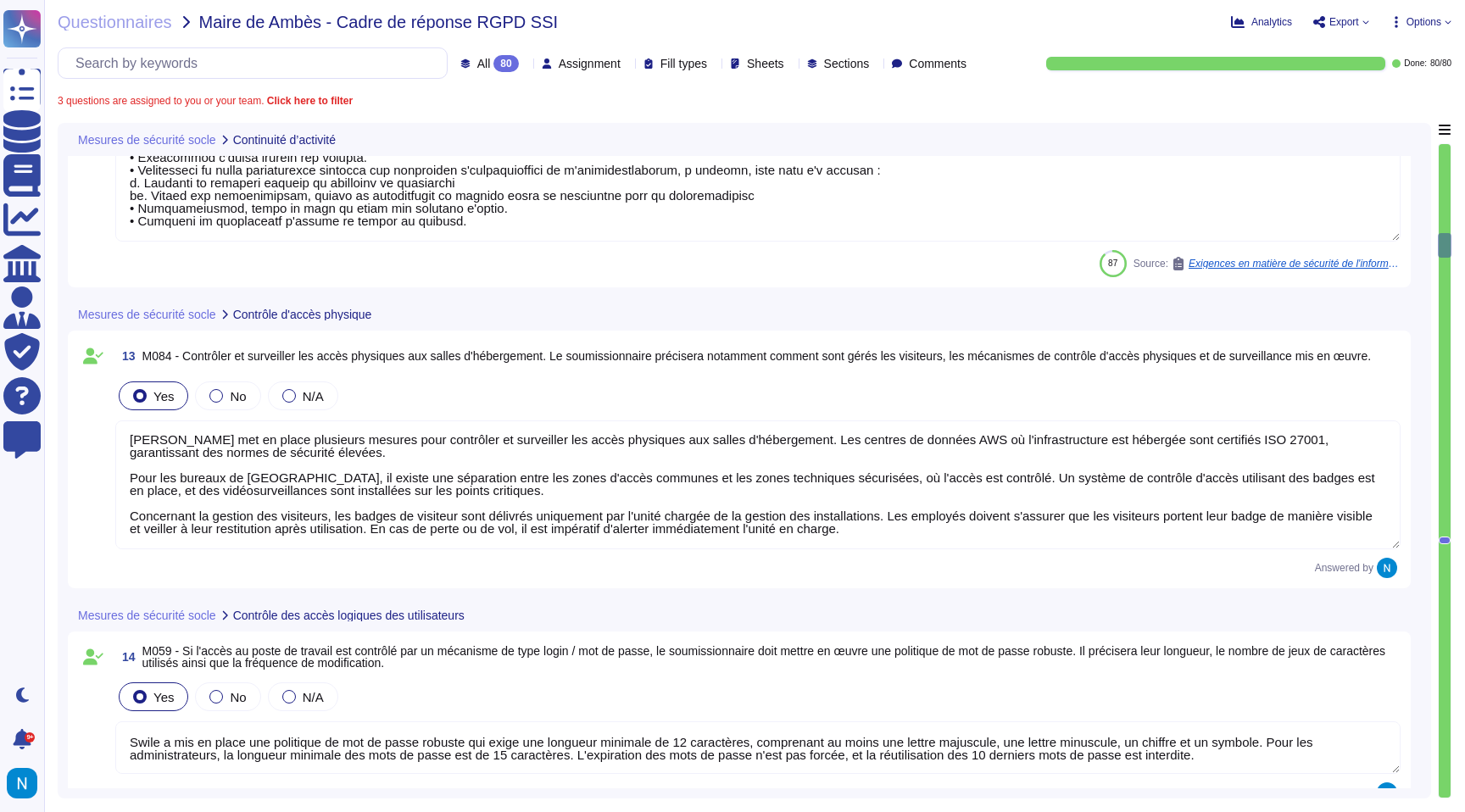
scroll to position [3397, 0]
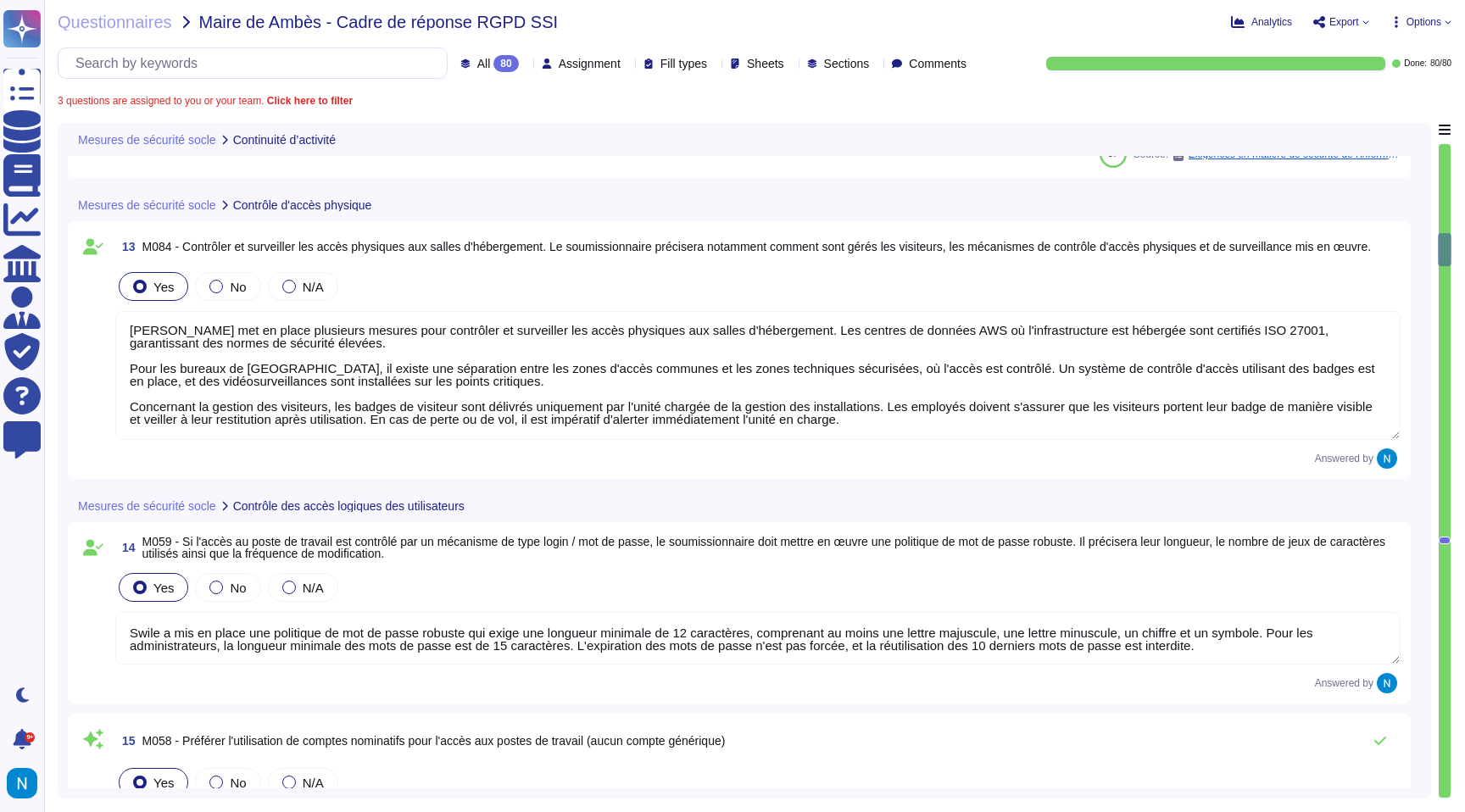
type textarea "Lorem i dol si ametc ad elitseddo eiusmod te incidid utl etdolorem ali enimad m…"
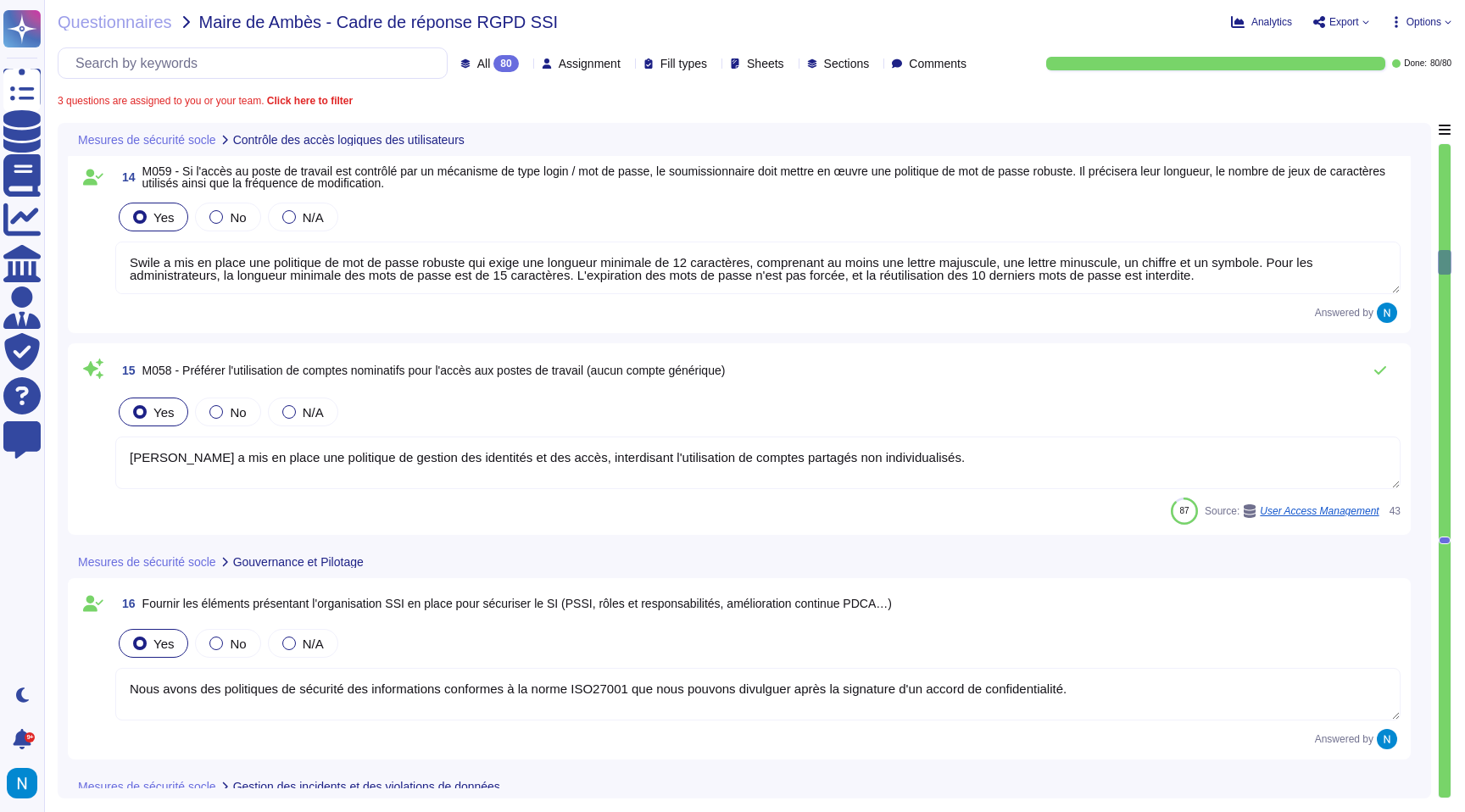
type textarea "Conformément à notre politique de « gestion des incidents de sécurité de l'info…"
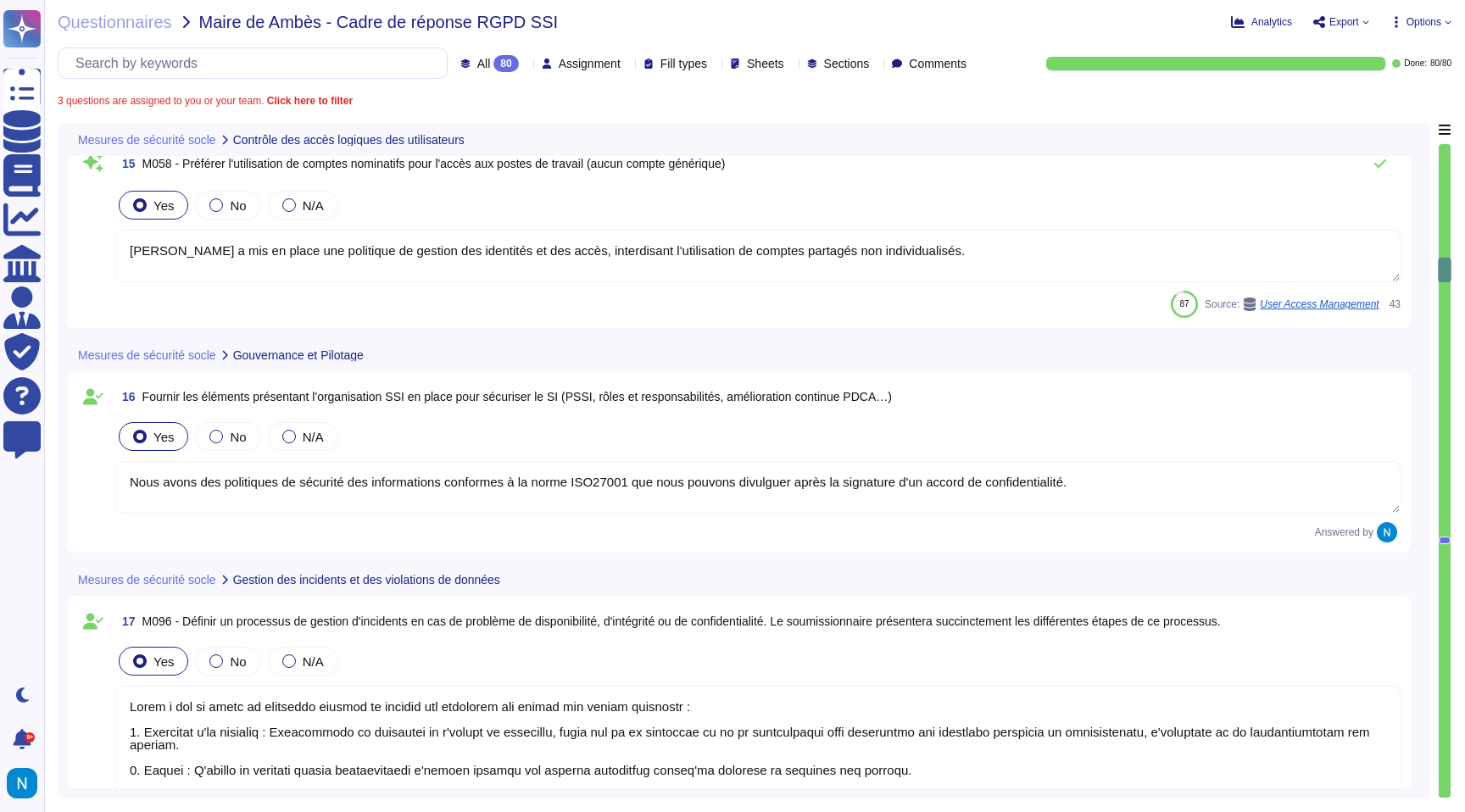
type textarea "Swile sensibilise tout le personnel aux problèmes de sécurité et au respect des…"
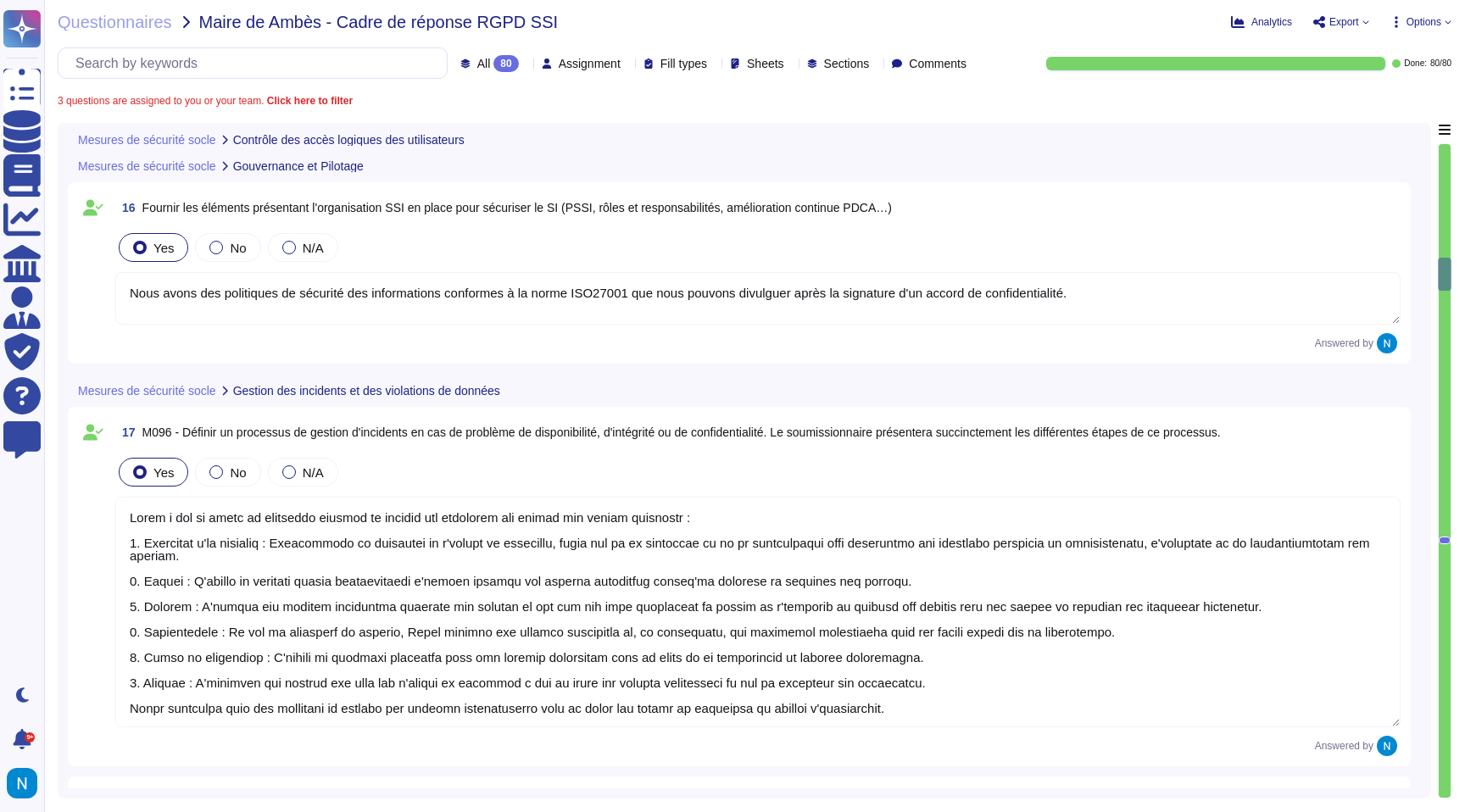
scroll to position [4246, 0]
